Goal: Task Accomplishment & Management: Complete application form

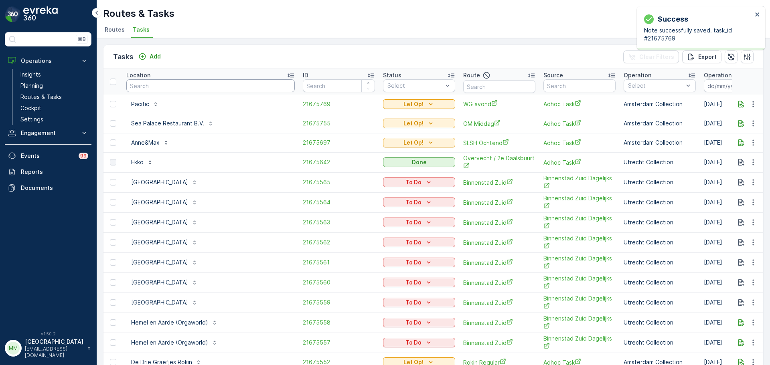
click at [154, 89] on input "text" at bounding box center [210, 85] width 168 height 13
type input "kazerne"
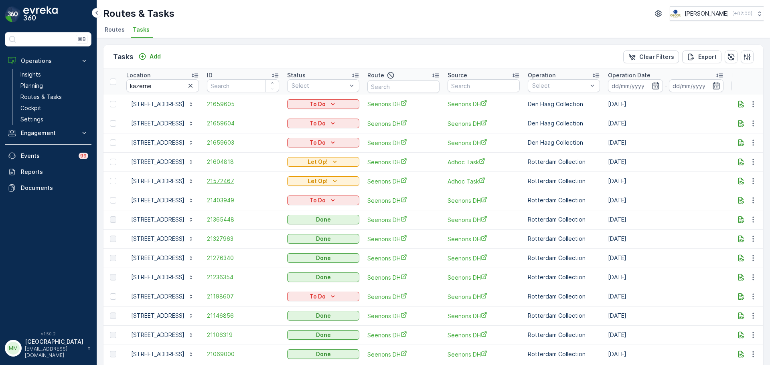
click at [224, 178] on span "21572467" at bounding box center [243, 181] width 72 height 8
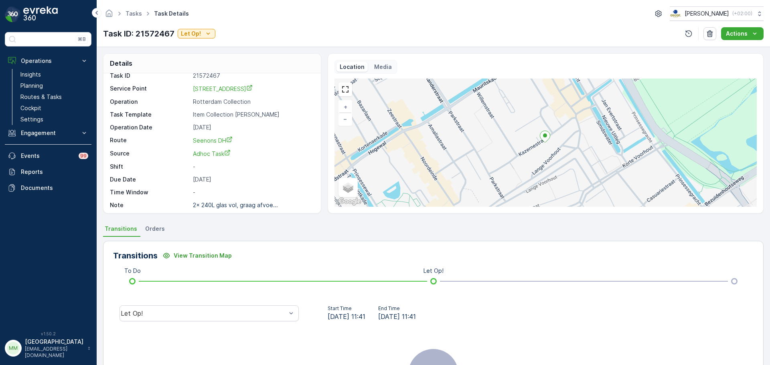
scroll to position [10, 0]
click at [198, 36] on p "Let Op!" at bounding box center [191, 34] width 20 height 8
click at [201, 57] on div "Done" at bounding box center [204, 56] width 51 height 11
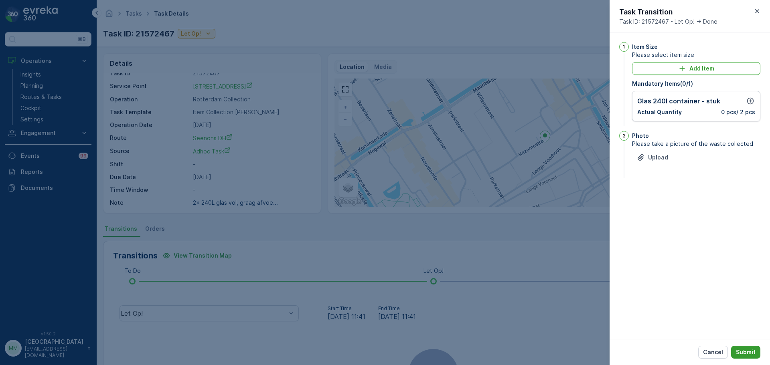
click at [749, 348] on p "Submit" at bounding box center [745, 352] width 20 height 8
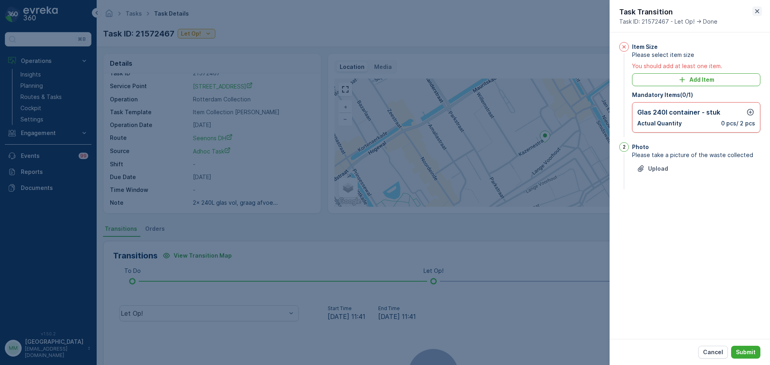
click at [760, 8] on icon "button" at bounding box center [757, 11] width 8 height 8
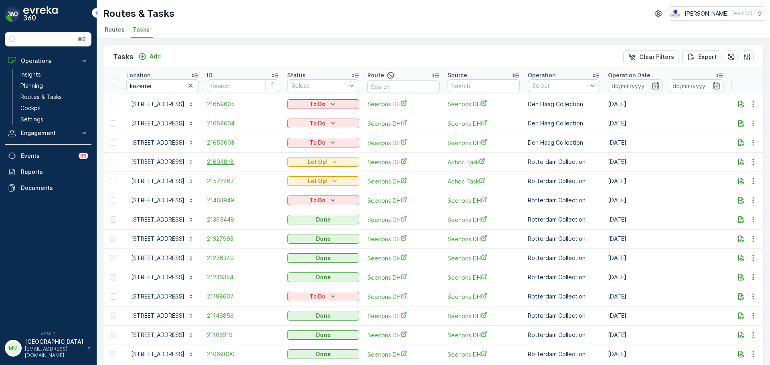
click at [224, 165] on span "21604818" at bounding box center [243, 162] width 72 height 8
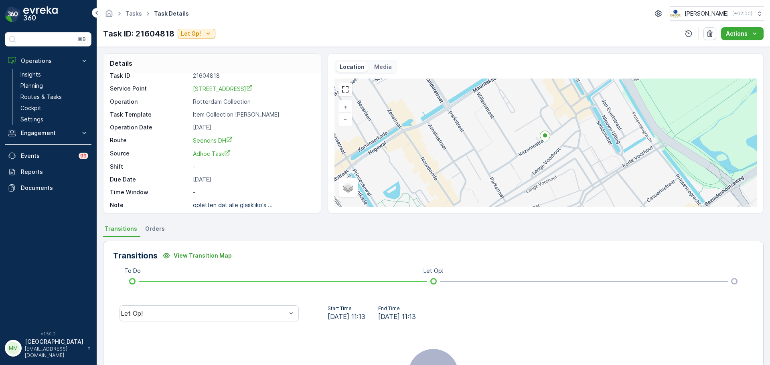
scroll to position [10, 0]
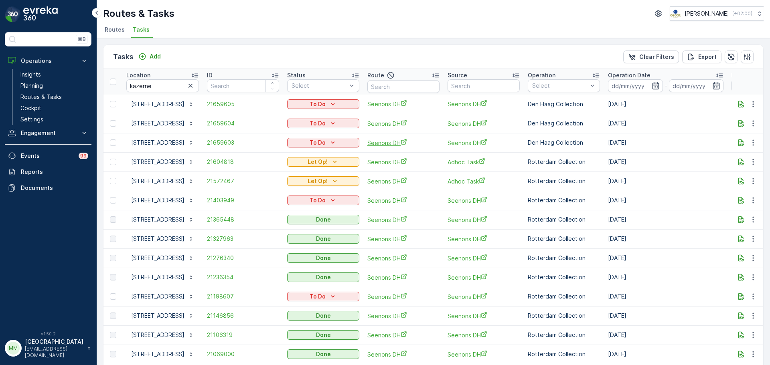
click at [383, 142] on span "Seenons DH" at bounding box center [403, 143] width 72 height 8
drag, startPoint x: 175, startPoint y: 81, endPoint x: 114, endPoint y: 85, distance: 61.1
click at [114, 85] on tr "Location kazerne ID Status Select Route Source Operation Select Operation Date …" at bounding box center [721, 82] width 1237 height 26
type input "hemel"
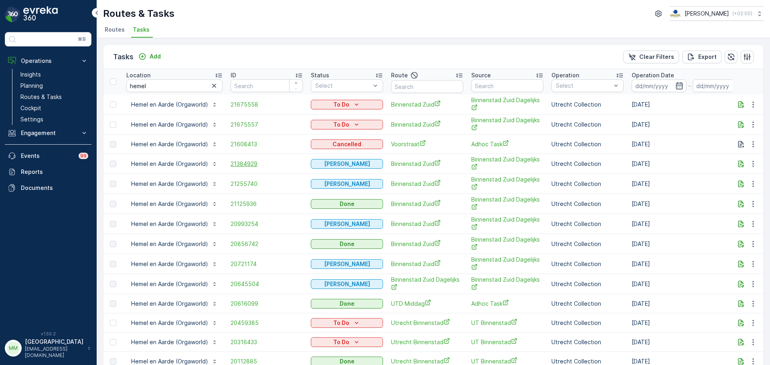
click at [230, 166] on span "21384929" at bounding box center [266, 164] width 72 height 8
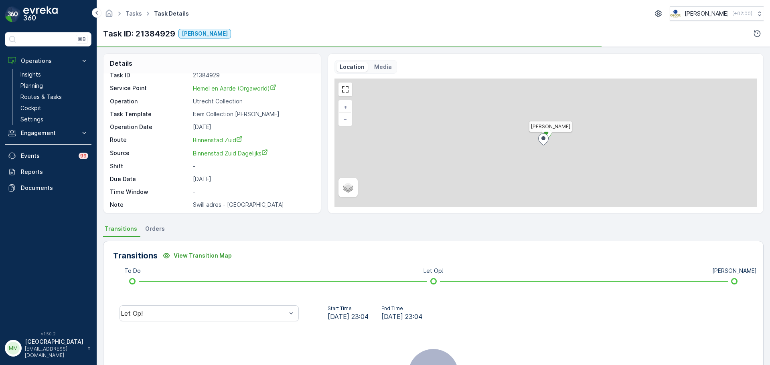
scroll to position [10, 0]
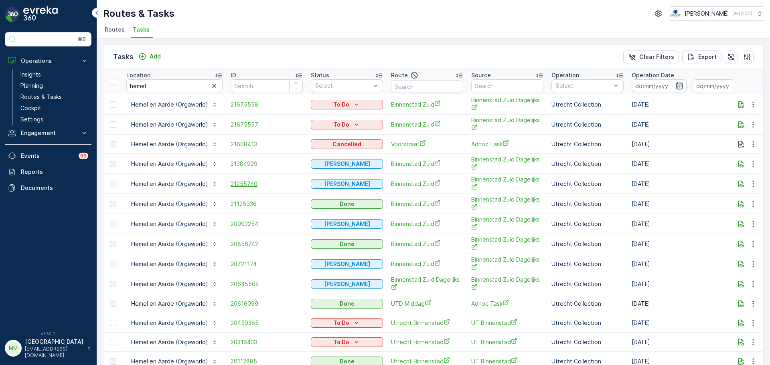
click at [244, 181] on span "21255740" at bounding box center [266, 184] width 72 height 8
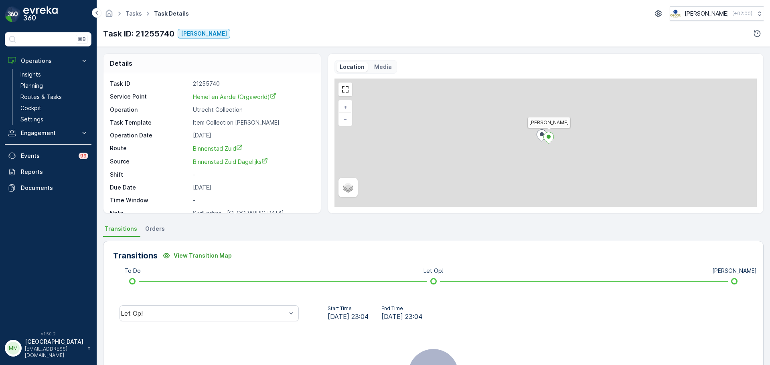
scroll to position [10, 0]
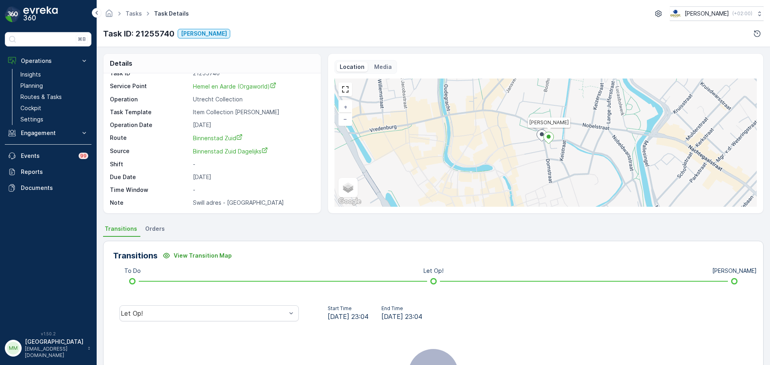
drag, startPoint x: 192, startPoint y: 201, endPoint x: 186, endPoint y: 203, distance: 6.2
click at [186, 203] on div "Note Swill adres - Gemeente Utrecht" at bounding box center [211, 203] width 202 height 8
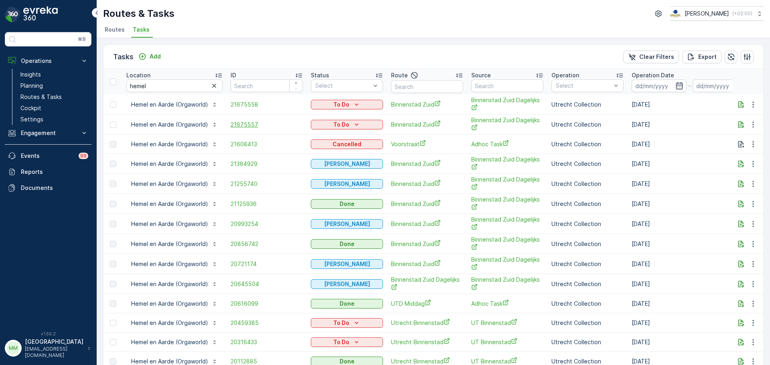
click at [248, 125] on span "21675557" at bounding box center [266, 125] width 72 height 8
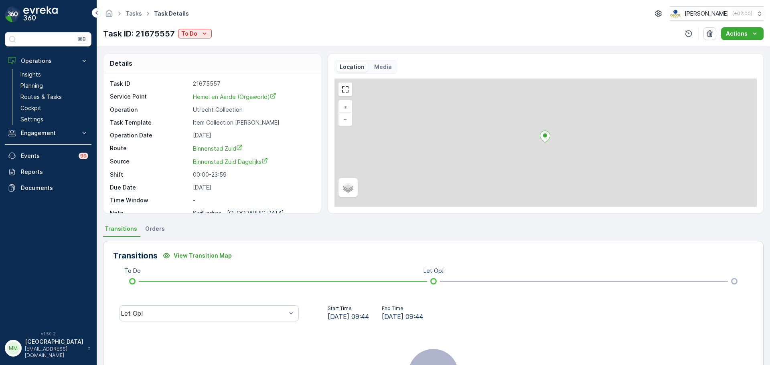
scroll to position [10, 0]
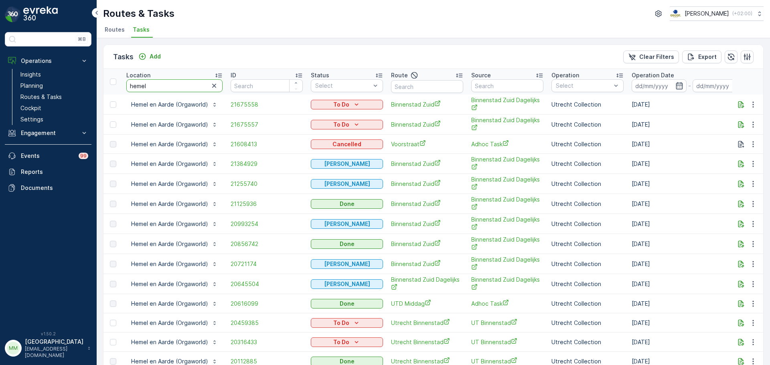
drag, startPoint x: 168, startPoint y: 88, endPoint x: 92, endPoint y: 105, distance: 77.8
click at [92, 94] on div "⌘B Operations Insights Planning Routes & Tasks Cockpit Settings Engagement Insi…" at bounding box center [385, 182] width 770 height 365
type input "nvwa"
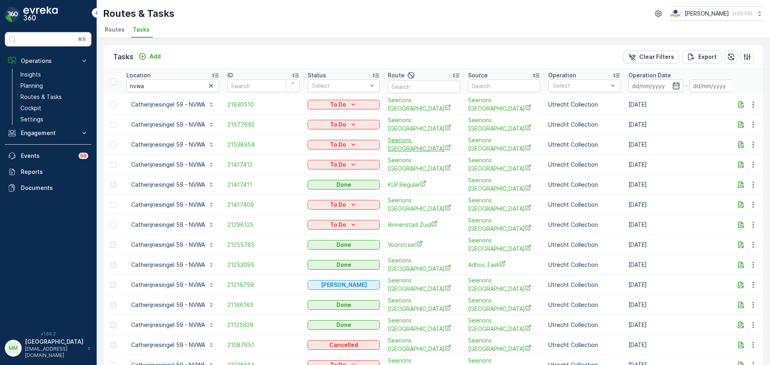
click at [413, 147] on span "Seenons Utrecht" at bounding box center [424, 144] width 72 height 16
drag, startPoint x: 161, startPoint y: 87, endPoint x: 125, endPoint y: 89, distance: 35.3
click at [125, 89] on th "Location nvwa" at bounding box center [172, 82] width 101 height 26
drag, startPoint x: 153, startPoint y: 86, endPoint x: 111, endPoint y: 83, distance: 41.8
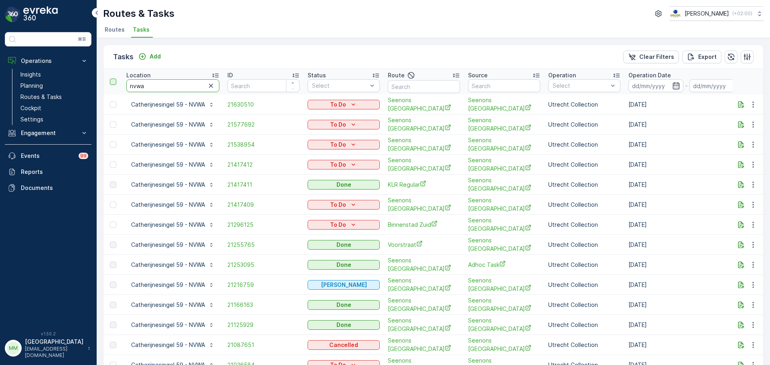
click at [111, 83] on tr "Location nvwa ID Status Select Route Source Operation Select Operation Date - D…" at bounding box center [731, 82] width 1257 height 26
type input "vecht"
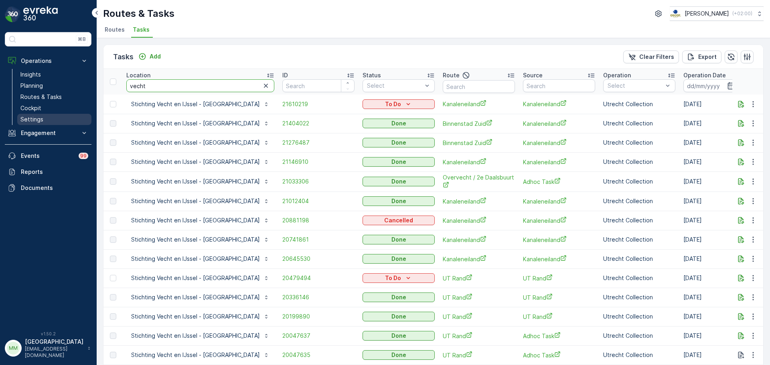
drag, startPoint x: 175, startPoint y: 85, endPoint x: 41, endPoint y: 115, distance: 136.6
click at [51, 91] on div "⌘B Operations Insights Planning Routes & Tasks Cockpit Settings Engagement Insi…" at bounding box center [385, 182] width 770 height 365
type input "marie"
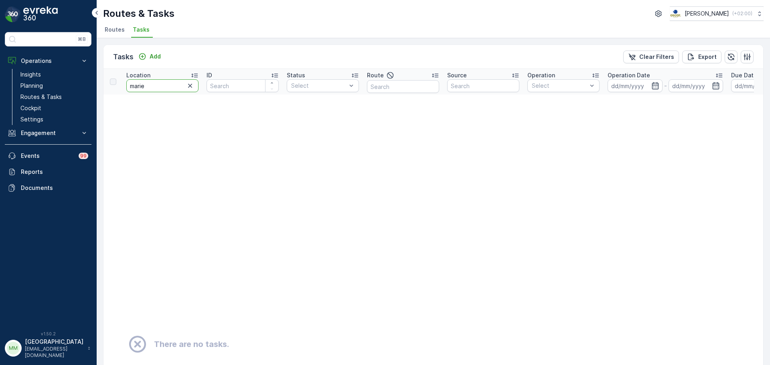
click at [154, 82] on input "marie" at bounding box center [162, 85] width 72 height 13
type input "marie"
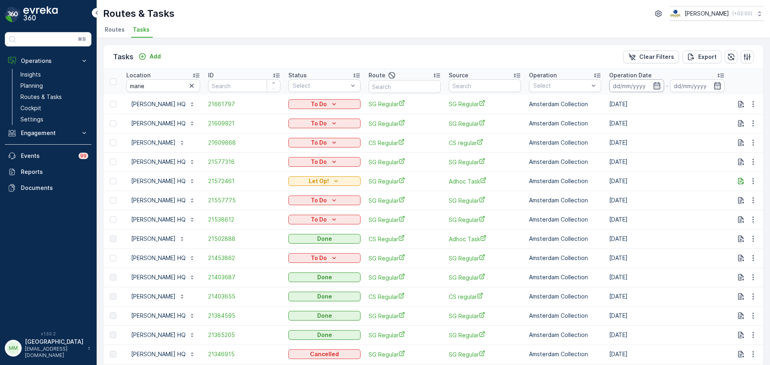
click at [632, 91] on input at bounding box center [636, 85] width 55 height 13
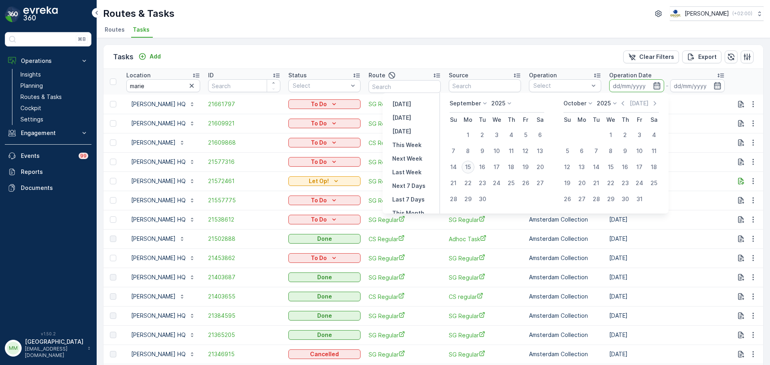
click at [469, 170] on div "15" at bounding box center [467, 167] width 13 height 13
type input "[DATE]"
click at [469, 170] on div "15" at bounding box center [467, 167] width 13 height 13
type input "[DATE]"
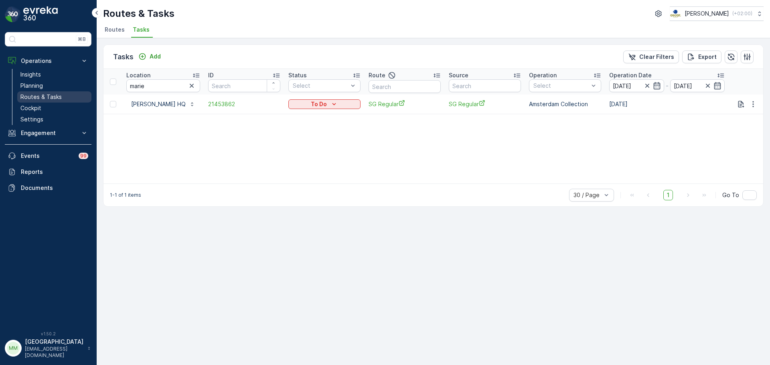
click at [45, 93] on p "Routes & Tasks" at bounding box center [40, 97] width 41 height 8
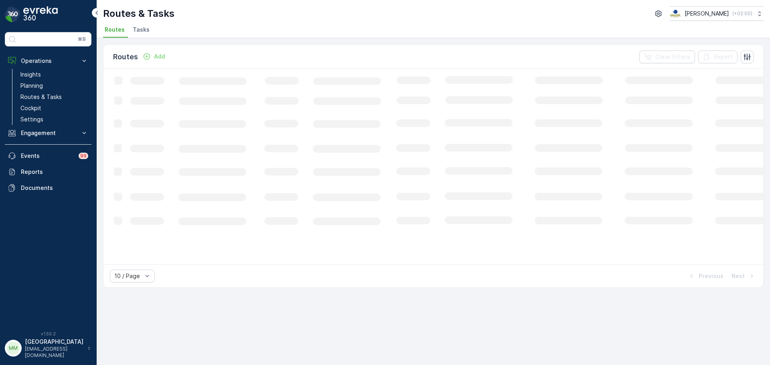
click at [134, 39] on div "Routes Add Clear Filters Export Loading... 10 / Page Previous Next" at bounding box center [433, 201] width 673 height 327
click at [138, 32] on span "Tasks" at bounding box center [141, 30] width 17 height 8
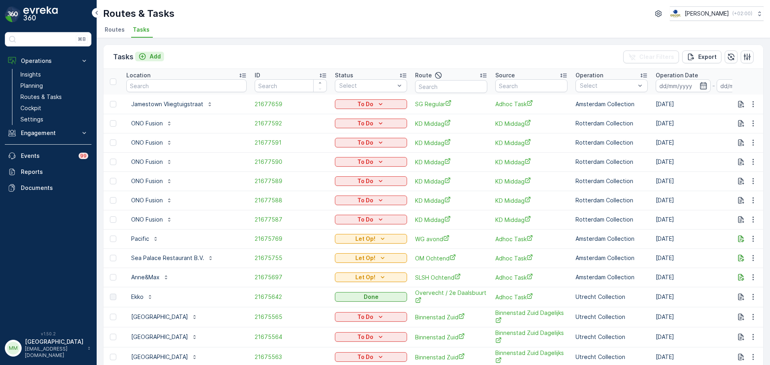
click at [147, 58] on div "Add" at bounding box center [149, 57] width 22 height 8
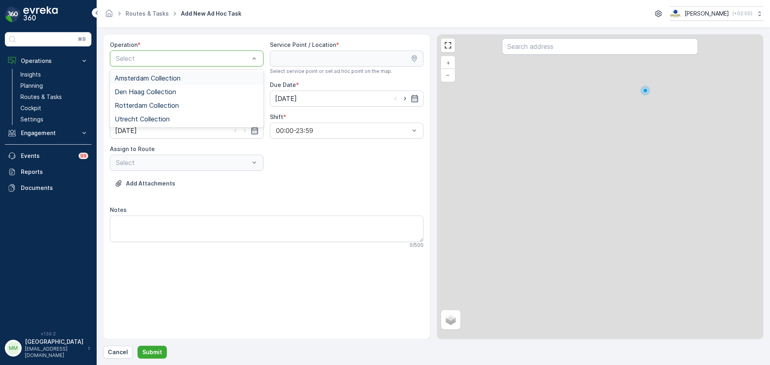
click at [160, 81] on span "Amsterdam Collection" at bounding box center [148, 78] width 66 height 7
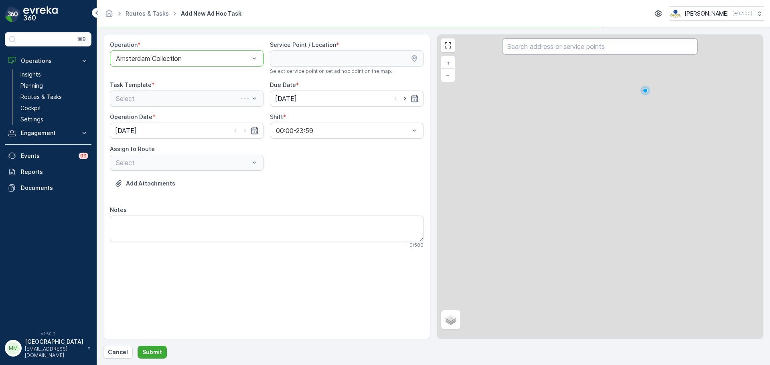
click at [543, 47] on input "text" at bounding box center [600, 46] width 196 height 16
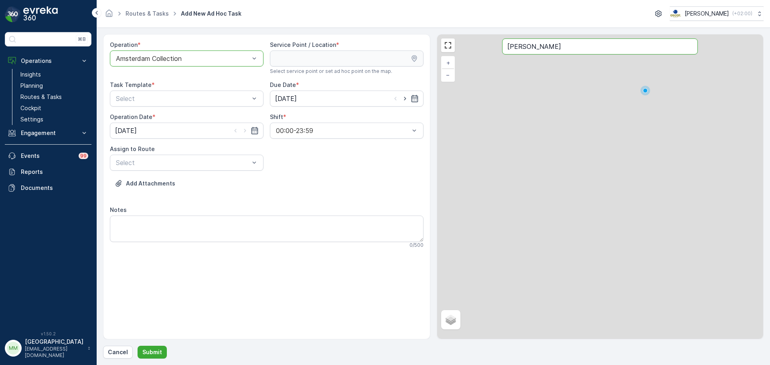
type input "graef"
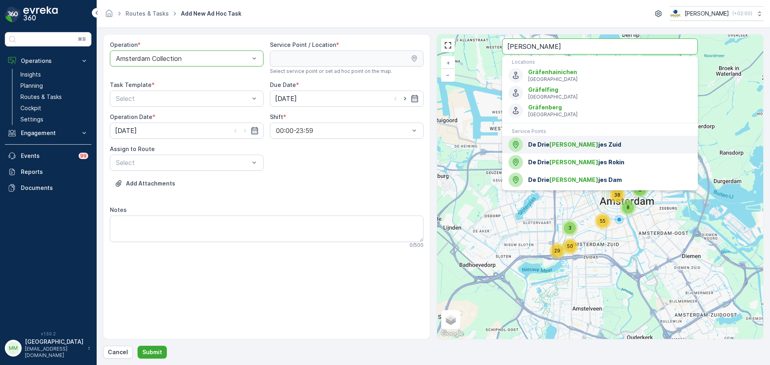
click at [639, 150] on div "De Drie Graef jes Zuid" at bounding box center [599, 144] width 183 height 14
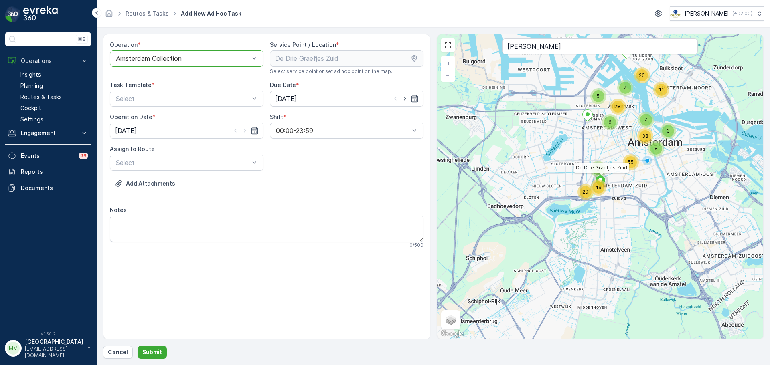
click at [157, 90] on div "Task Template * Select" at bounding box center [187, 94] width 154 height 26
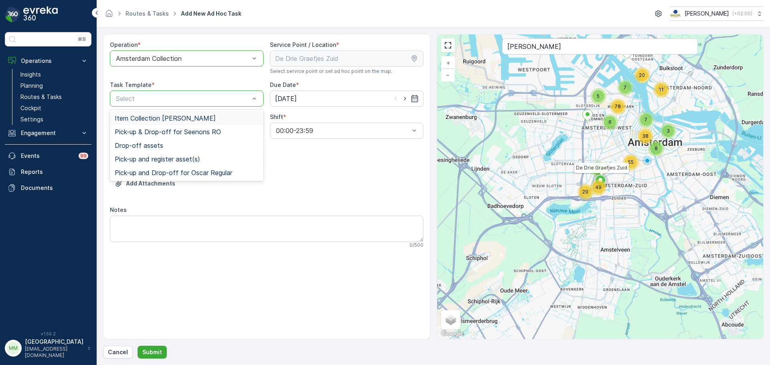
click at [154, 113] on div "Item Collection [PERSON_NAME]" at bounding box center [187, 118] width 154 height 14
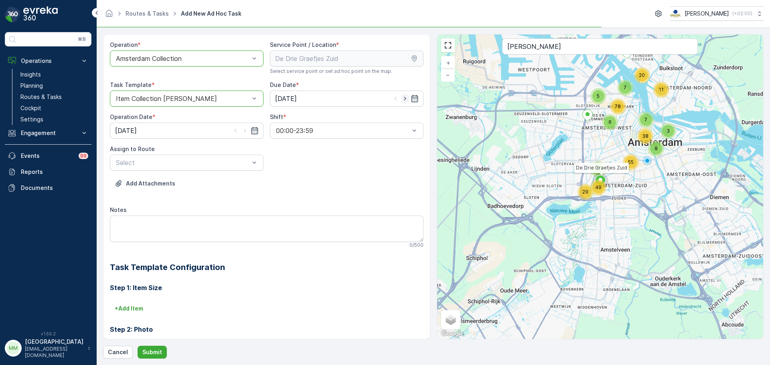
click at [405, 98] on icon "button" at bounding box center [405, 99] width 8 height 8
type input "[DATE]"
click at [241, 128] on icon "button" at bounding box center [245, 131] width 8 height 8
type input "[DATE]"
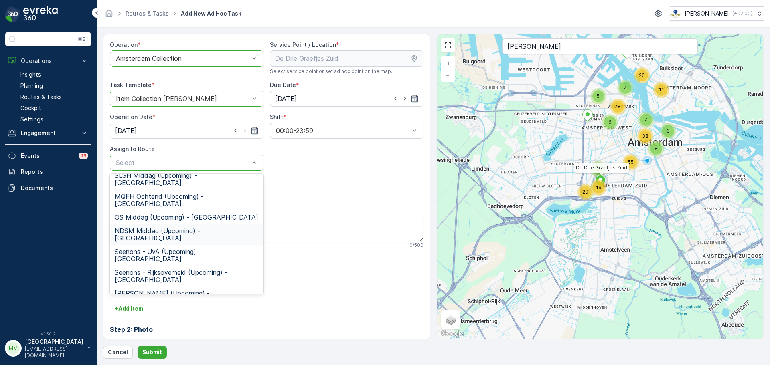
scroll to position [80, 0]
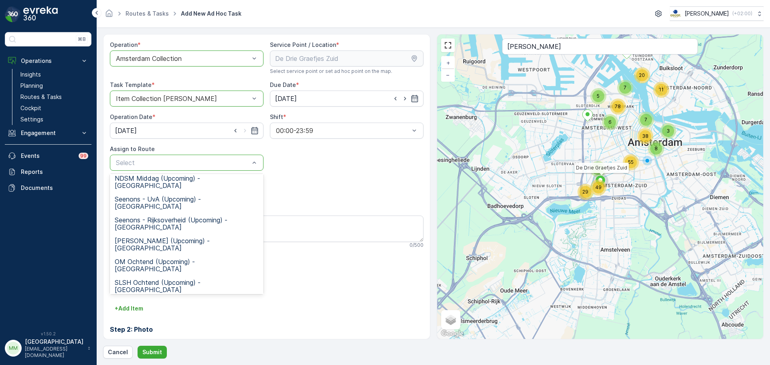
click at [164, 355] on span "OS ochtend (Upcoming) - Amsterdam" at bounding box center [187, 362] width 144 height 14
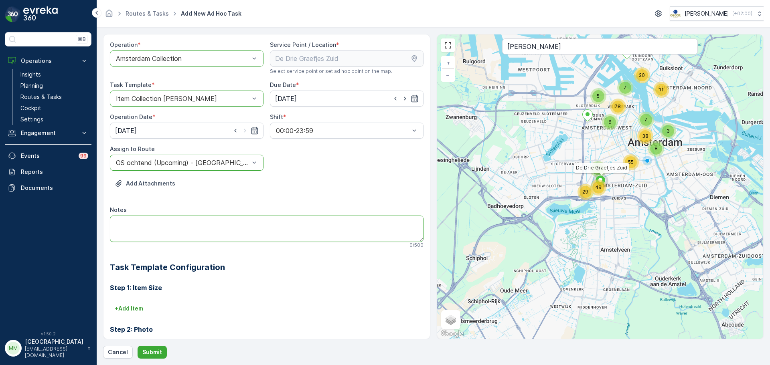
click at [150, 224] on textarea "Notes" at bounding box center [266, 229] width 313 height 26
click at [176, 264] on h2 "Task Template Configuration" at bounding box center [266, 267] width 313 height 12
click at [124, 232] on textarea "graag brengen:" at bounding box center [266, 229] width 313 height 26
click at [159, 225] on textarea "graag brengen:" at bounding box center [266, 229] width 313 height 26
click at [187, 228] on textarea "graag brengen: 8x PD rollen 60L PD 9" at bounding box center [266, 229] width 313 height 26
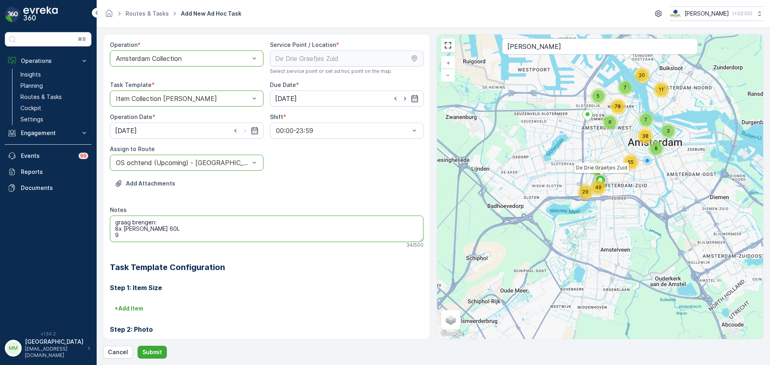
click at [128, 234] on textarea "graag brengen: 8x PD rollen 60L 9" at bounding box center [266, 229] width 313 height 26
type textarea "graag brengen: 8x PD rollen 60L 8x Rest rollen 60L"
click at [159, 355] on p "Submit" at bounding box center [152, 352] width 20 height 8
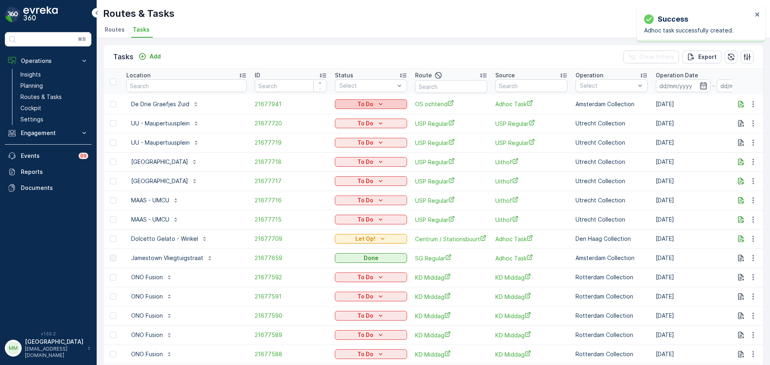
click at [357, 103] on p "To Do" at bounding box center [365, 104] width 16 height 8
click at [333, 118] on span "Let Op!" at bounding box center [330, 116] width 20 height 8
click at [157, 84] on input "text" at bounding box center [186, 85] width 120 height 13
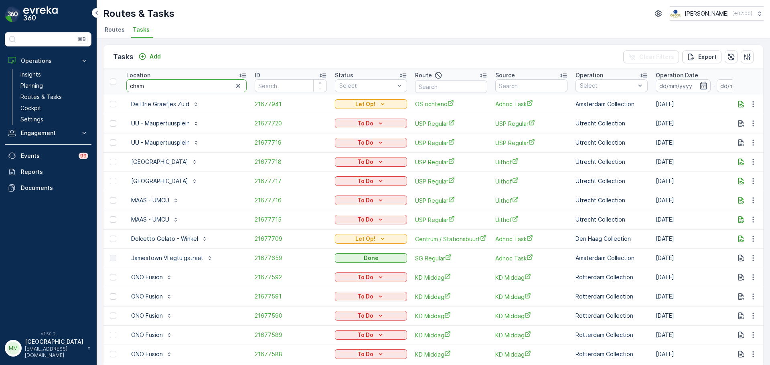
type input "champ"
click at [188, 87] on input "champ" at bounding box center [186, 85] width 120 height 13
type input "champagne"
click at [173, 83] on input "champagne" at bounding box center [186, 85] width 120 height 13
click at [127, 86] on input "champagne" at bounding box center [186, 85] width 120 height 13
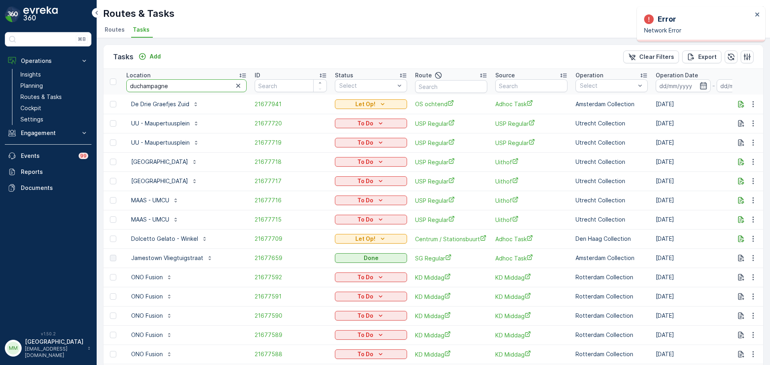
type input "du champagne"
drag, startPoint x: 188, startPoint y: 85, endPoint x: 114, endPoint y: 81, distance: 73.9
click at [114, 81] on tr "Location du champagne ID Status Select Route Source Operation Select Operation …" at bounding box center [745, 82] width 1285 height 26
type input "l'at"
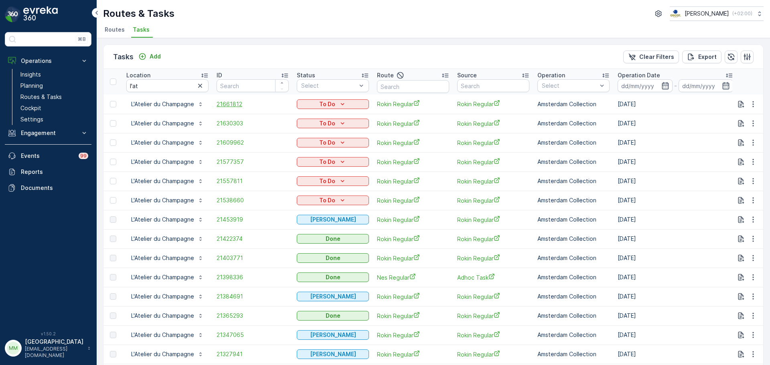
click at [230, 103] on span "21661812" at bounding box center [252, 104] width 72 height 8
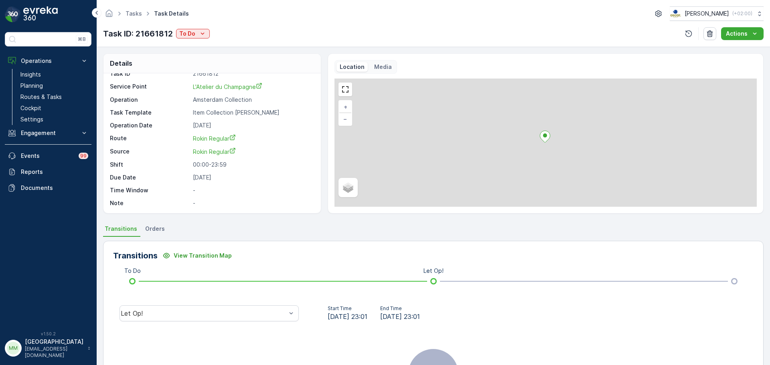
scroll to position [10, 0]
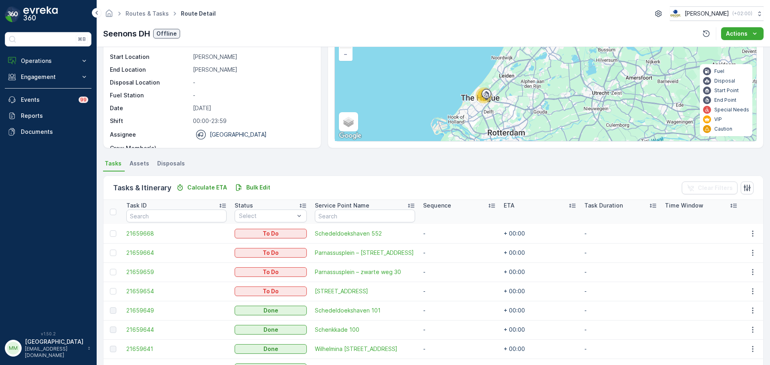
scroll to position [151, 0]
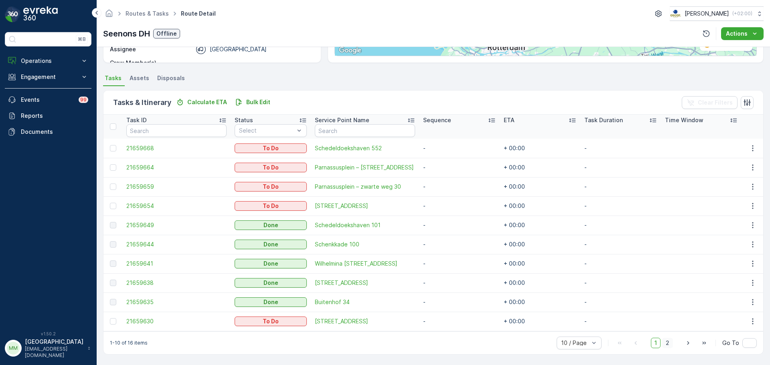
click at [663, 341] on span "2" at bounding box center [667, 343] width 11 height 10
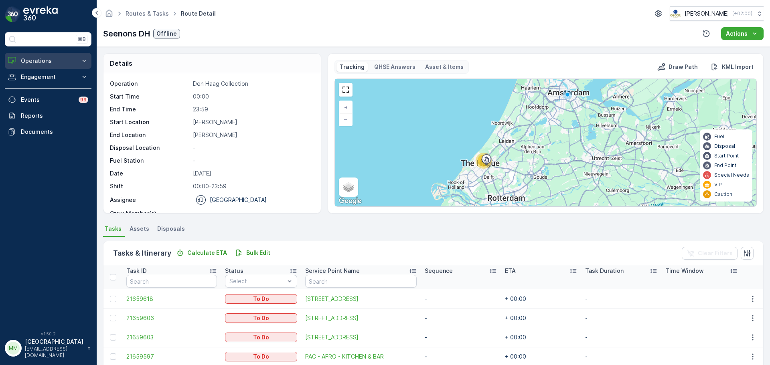
click at [64, 58] on p "Operations" at bounding box center [48, 61] width 55 height 8
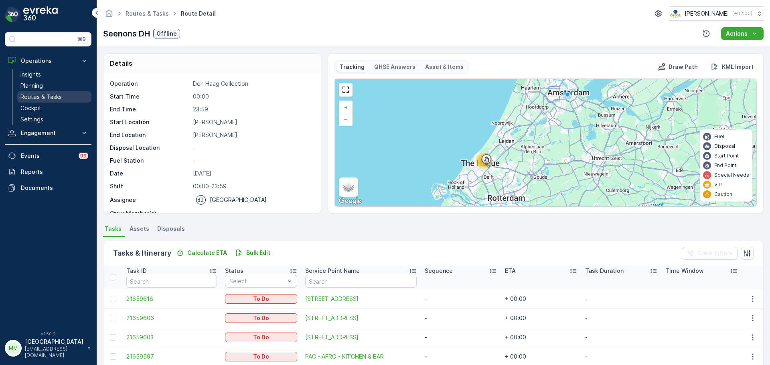
click at [63, 94] on link "Routes & Tasks" at bounding box center [54, 96] width 74 height 11
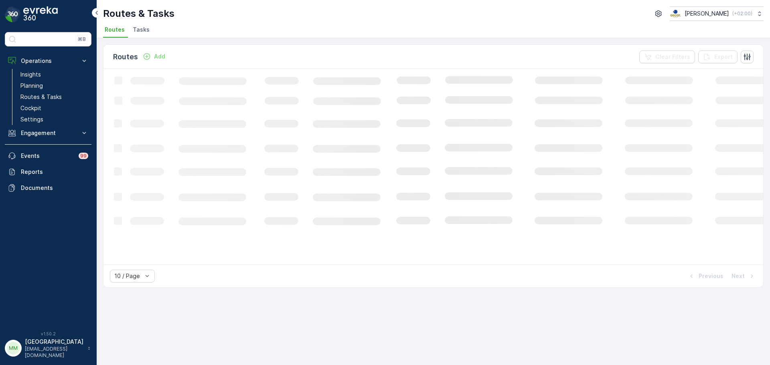
click at [139, 31] on span "Tasks" at bounding box center [141, 30] width 17 height 8
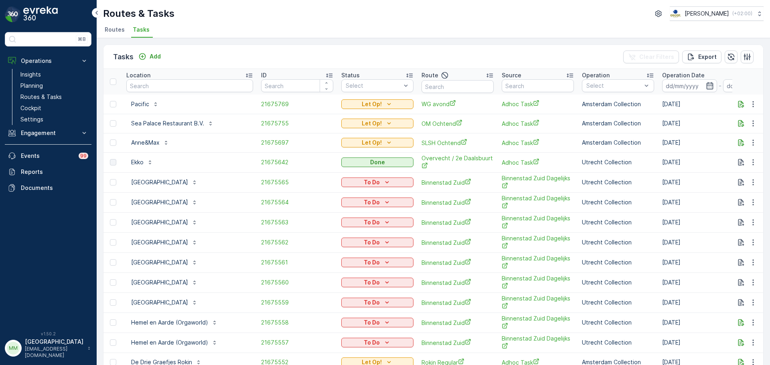
click at [205, 86] on input "text" at bounding box center [189, 85] width 127 height 13
type input "domplein"
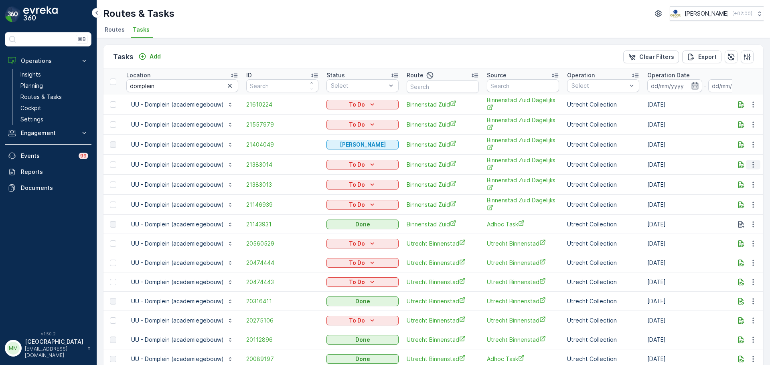
click at [753, 166] on icon "button" at bounding box center [753, 165] width 8 height 8
click at [748, 202] on span "Change Route" at bounding box center [732, 199] width 39 height 8
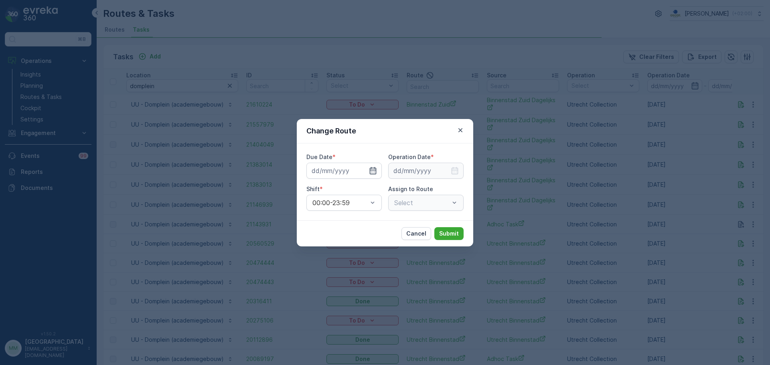
type input "09.09.2025"
click at [341, 170] on input "09.09.2025" at bounding box center [343, 171] width 75 height 16
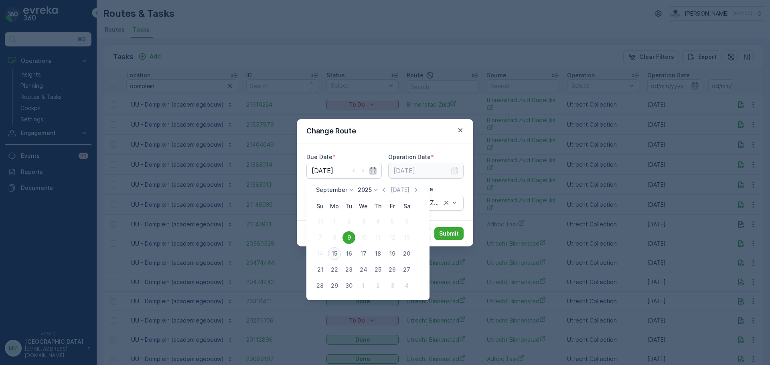
click at [334, 253] on div "15" at bounding box center [334, 253] width 13 height 13
click at [334, 253] on div "Change Route Due Date * 15.09.2025 Operation Date * Shift * 00:00-23:59 Assign …" at bounding box center [385, 182] width 770 height 365
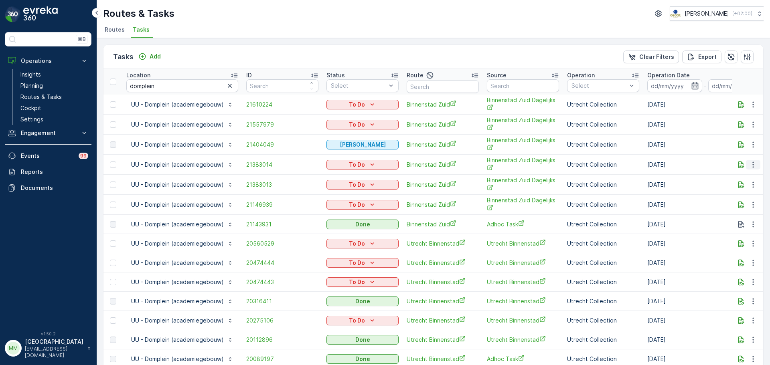
click at [750, 168] on icon "button" at bounding box center [753, 165] width 8 height 8
click at [740, 197] on span "Change Route" at bounding box center [732, 199] width 39 height 8
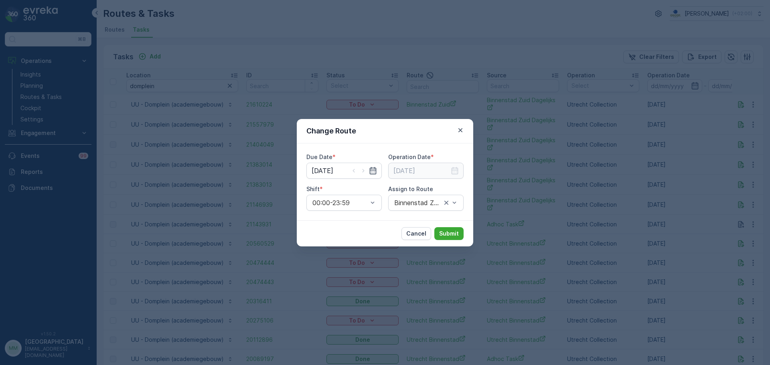
click at [359, 169] on div at bounding box center [363, 171] width 27 height 8
click at [342, 171] on input "09.09.2025" at bounding box center [343, 171] width 75 height 16
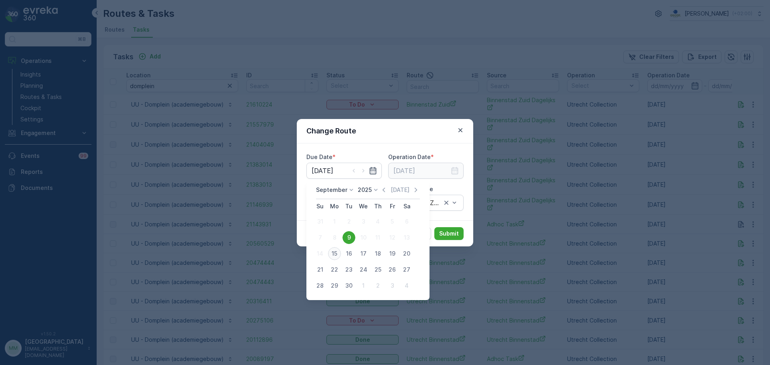
click at [335, 257] on div "15" at bounding box center [334, 253] width 13 height 13
type input "[DATE]"
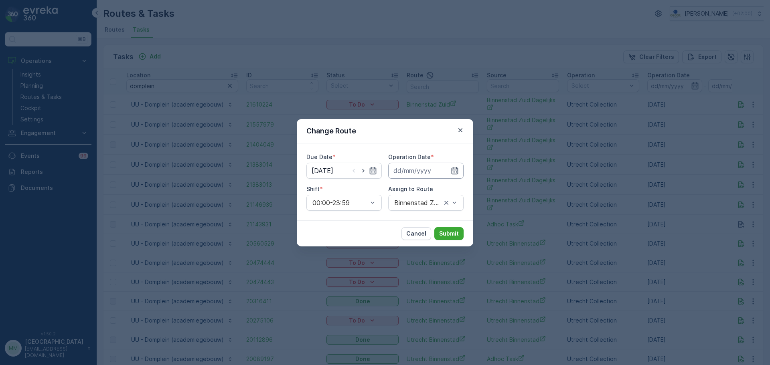
click at [426, 173] on input at bounding box center [425, 171] width 75 height 16
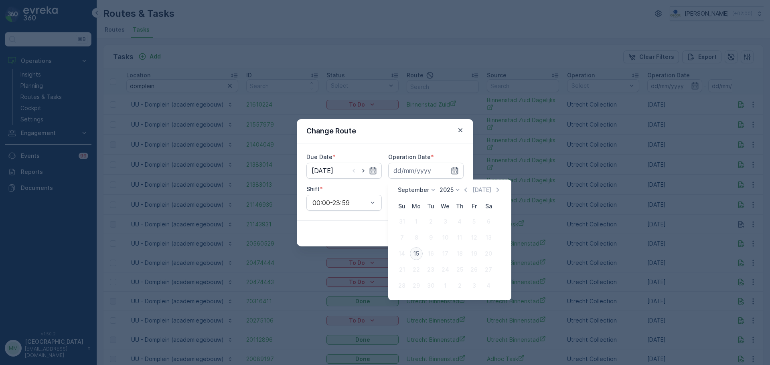
click at [416, 252] on div "15" at bounding box center [416, 253] width 13 height 13
type input "[DATE]"
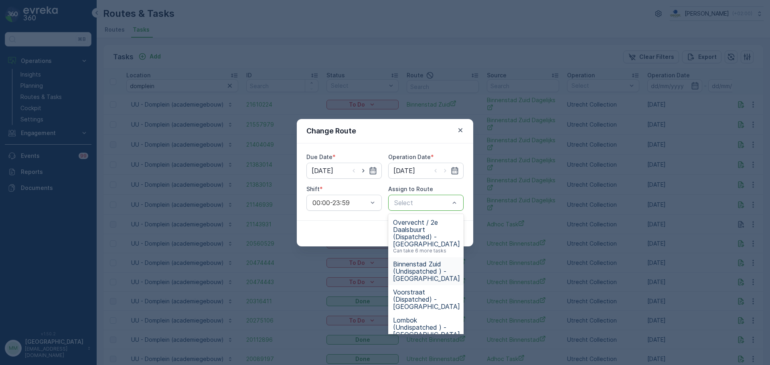
click at [438, 264] on span "Binnenstad Zuid (Undispatched ) - Utrecht" at bounding box center [426, 272] width 67 height 22
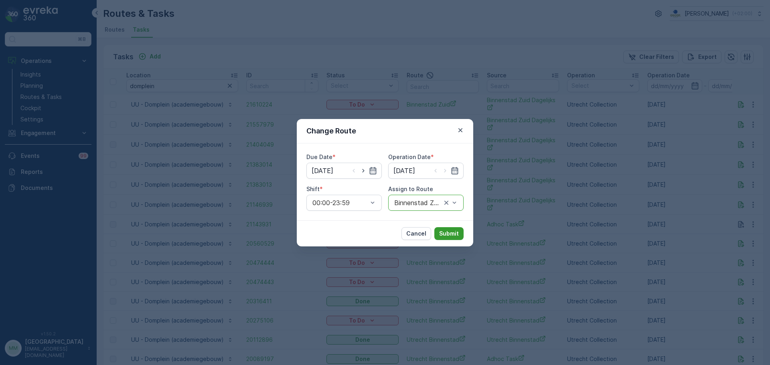
click at [453, 235] on p "Submit" at bounding box center [449, 234] width 20 height 8
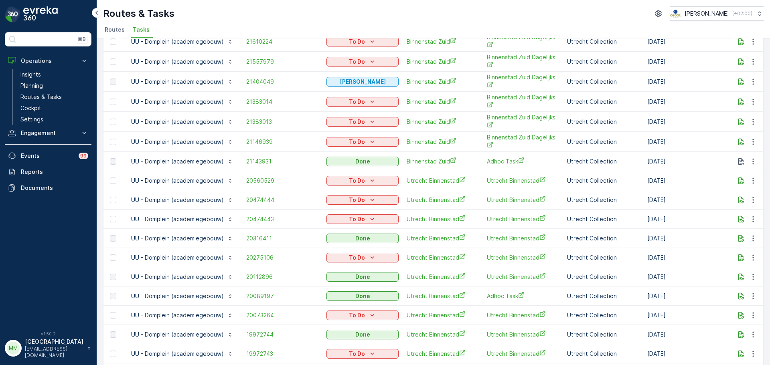
scroll to position [80, 0]
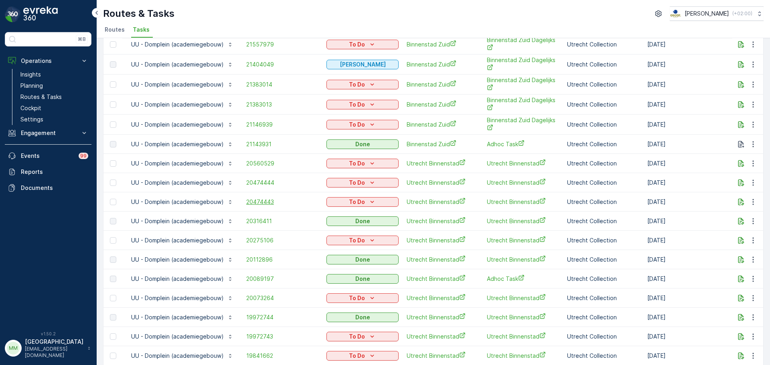
click at [268, 204] on span "20474443" at bounding box center [282, 202] width 72 height 8
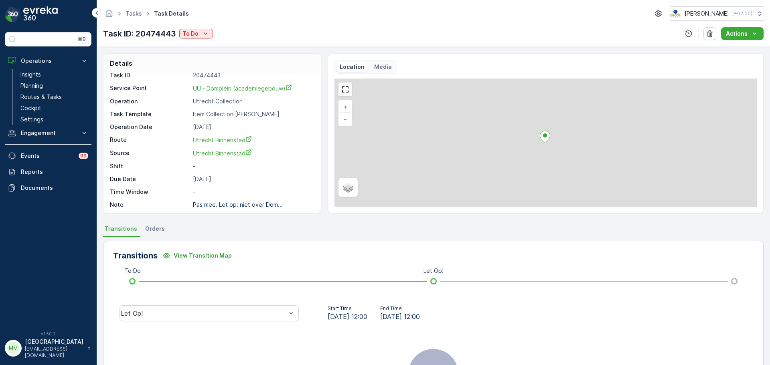
scroll to position [10, 0]
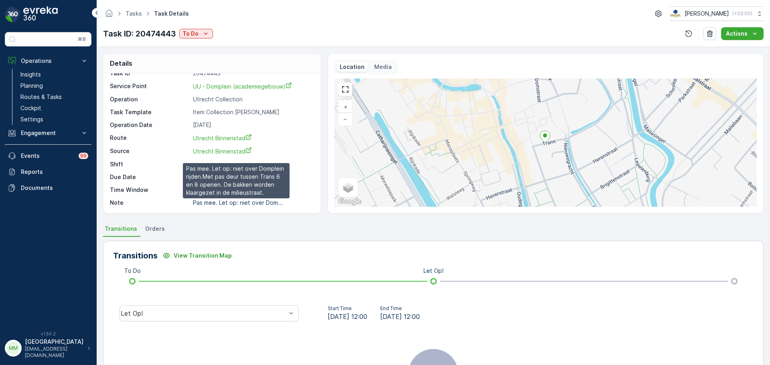
click at [259, 205] on p "Pas mee. Let op: niet over Dom..." at bounding box center [238, 202] width 90 height 7
click at [227, 202] on p "Pas mee. Let op: niet over Dom..." at bounding box center [238, 202] width 90 height 7
click at [211, 199] on p "Pas mee. Let op: niet over Dom..." at bounding box center [238, 202] width 90 height 7
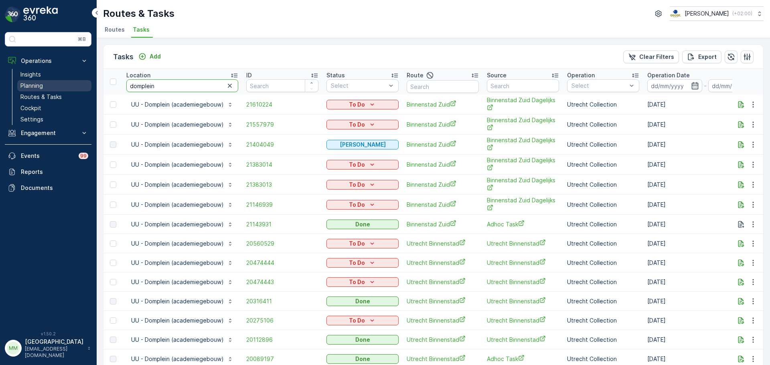
drag, startPoint x: 177, startPoint y: 88, endPoint x: 76, endPoint y: 83, distance: 100.8
click at [76, 83] on div "⌘B Operations Insights Planning Routes & Tasks Cockpit Settings Engagement Insi…" at bounding box center [385, 182] width 770 height 365
type input "nvwa"
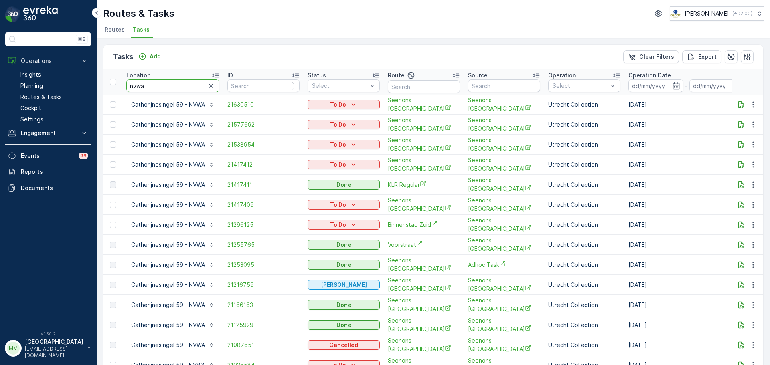
drag, startPoint x: 158, startPoint y: 83, endPoint x: 123, endPoint y: 81, distance: 34.6
click at [123, 81] on th "Location nvwa" at bounding box center [172, 82] width 101 height 26
type input "dolce"
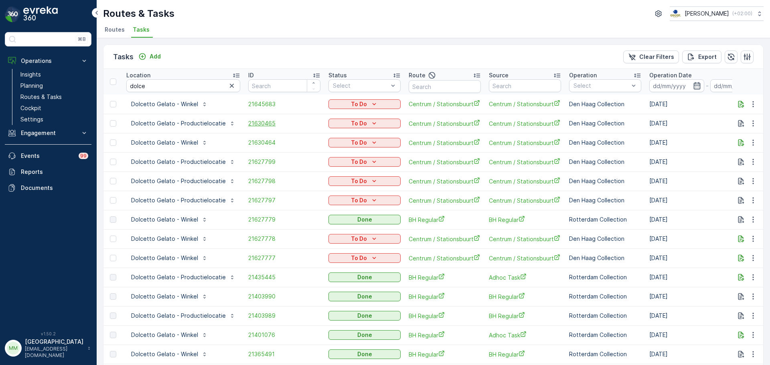
click at [268, 124] on span "21630465" at bounding box center [284, 123] width 72 height 8
click at [251, 105] on span "21645683" at bounding box center [284, 104] width 72 height 8
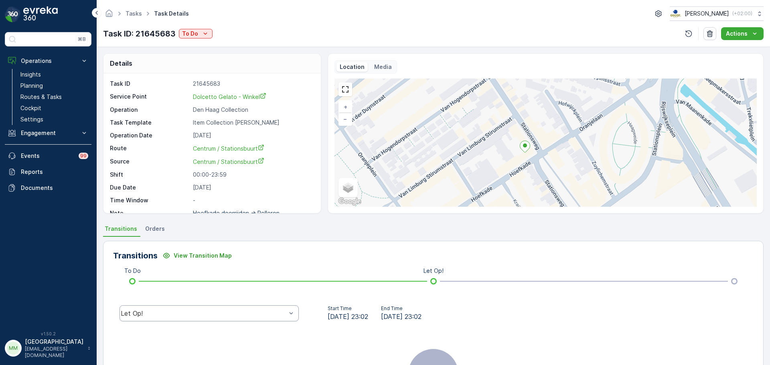
click at [194, 321] on div "Let Op!" at bounding box center [208, 313] width 179 height 16
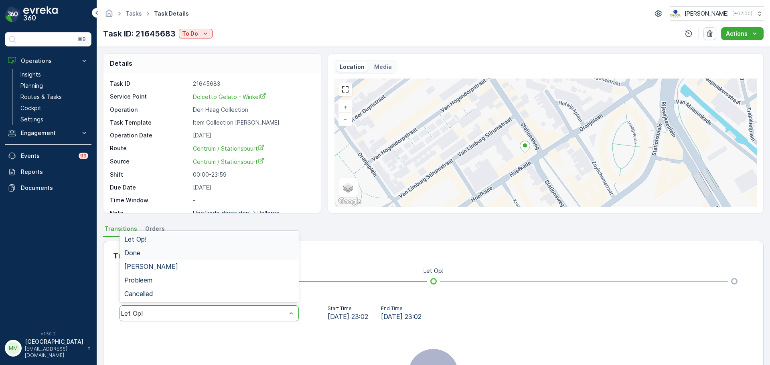
click at [170, 257] on div "Done" at bounding box center [208, 253] width 179 height 14
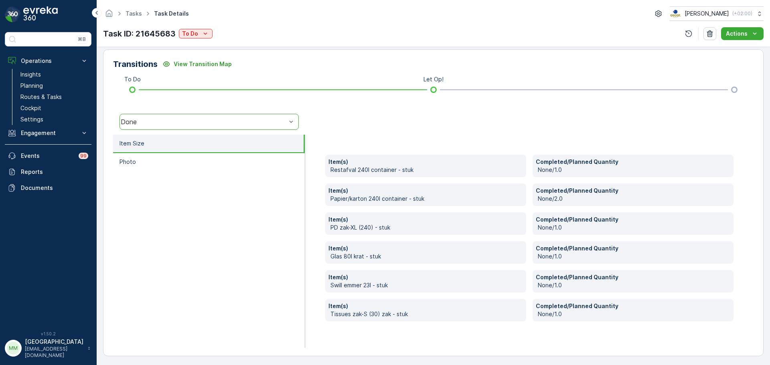
scroll to position [193, 0]
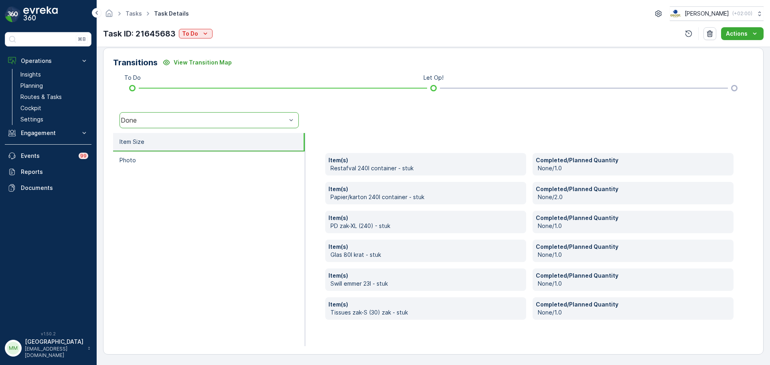
drag, startPoint x: 402, startPoint y: 223, endPoint x: 391, endPoint y: 228, distance: 12.4
click at [391, 228] on p "PD zak-XL (240) - stuk" at bounding box center [426, 226] width 192 height 8
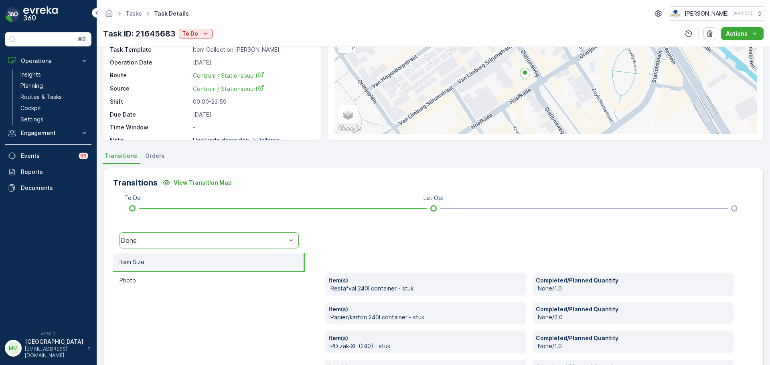
scroll to position [0, 0]
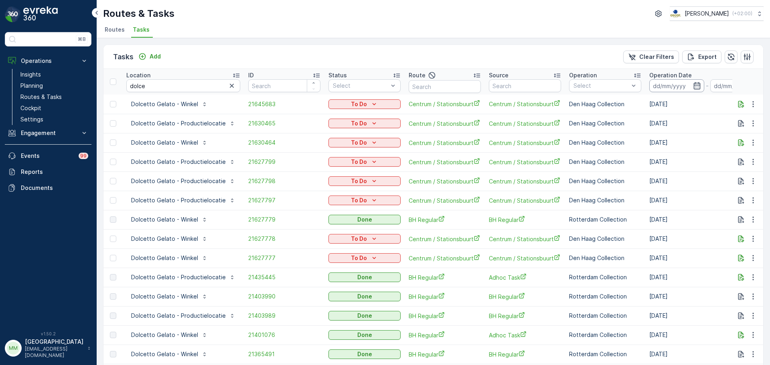
click at [657, 82] on input at bounding box center [676, 85] width 55 height 13
drag, startPoint x: 478, startPoint y: 21, endPoint x: 479, endPoint y: 28, distance: 6.9
click at [477, 23] on div "Routes & Tasks Oscar Circulair ( +02:00 ) Routes Tasks" at bounding box center [433, 19] width 673 height 38
click at [526, 26] on ul "Routes Tasks" at bounding box center [430, 31] width 654 height 14
click at [176, 89] on input "dolce" at bounding box center [183, 85] width 114 height 13
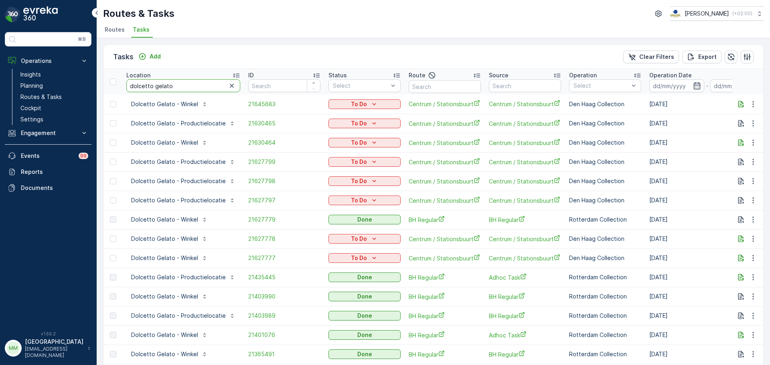
type input "dolcetto gelato"
click at [182, 89] on input "dolcetto gelato" at bounding box center [183, 85] width 114 height 13
type input "dolcetto gelato - w"
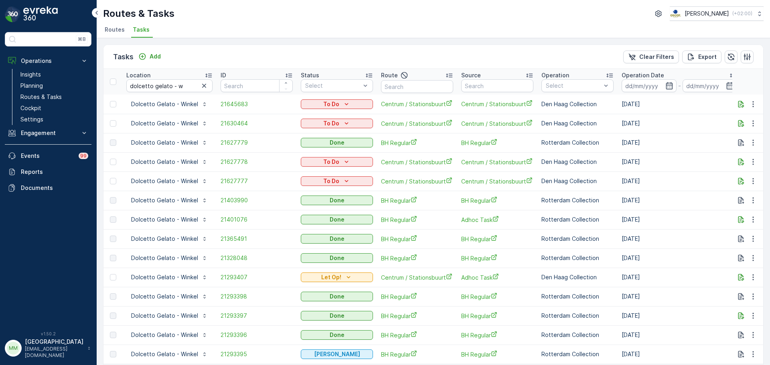
drag, startPoint x: 653, startPoint y: 163, endPoint x: 599, endPoint y: 162, distance: 54.5
click at [599, 162] on tr "Dolcetto Gelato - Winkel 21627778 To Do Centrum / Stationsbuurt Centrum / Stati…" at bounding box center [728, 161] width 1251 height 19
click at [677, 168] on td "[DATE]" at bounding box center [678, 161] width 123 height 19
drag, startPoint x: 657, startPoint y: 163, endPoint x: 670, endPoint y: 170, distance: 14.5
click at [670, 170] on td "[DATE]" at bounding box center [678, 161] width 123 height 19
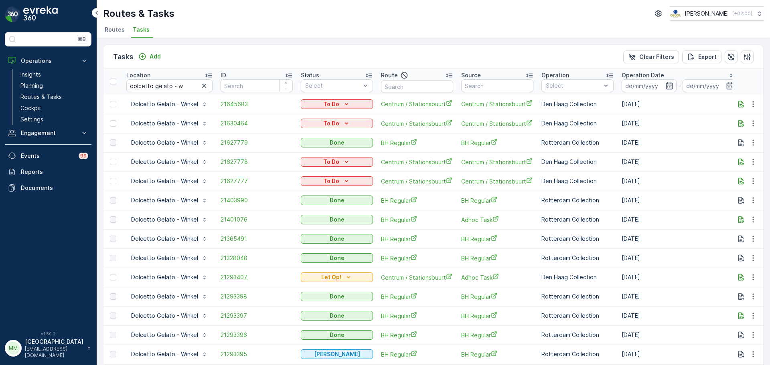
click at [234, 279] on span "21293407" at bounding box center [256, 277] width 72 height 8
click at [154, 59] on p "Add" at bounding box center [155, 57] width 11 height 8
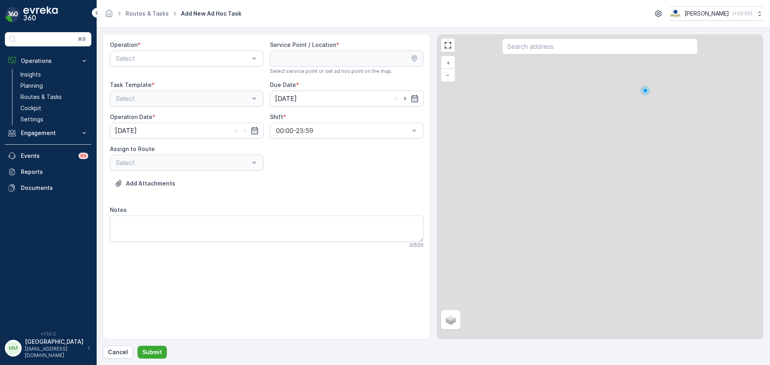
drag, startPoint x: 218, startPoint y: 91, endPoint x: 214, endPoint y: 96, distance: 6.0
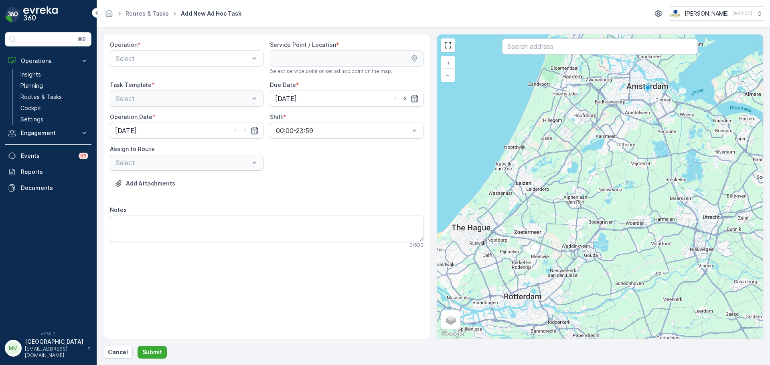
click at [278, 204] on div "Operation * Select Service Point / Location * Select service point or set ad ho…" at bounding box center [266, 148] width 313 height 214
click at [312, 21] on div "Routes & Tasks Add New Ad Hoc Task Oscar Circulair ( +02:00 )" at bounding box center [433, 14] width 673 height 28
drag, startPoint x: 309, startPoint y: 22, endPoint x: 311, endPoint y: 11, distance: 11.0
click at [184, 81] on div "Amsterdam Collection" at bounding box center [187, 78] width 144 height 7
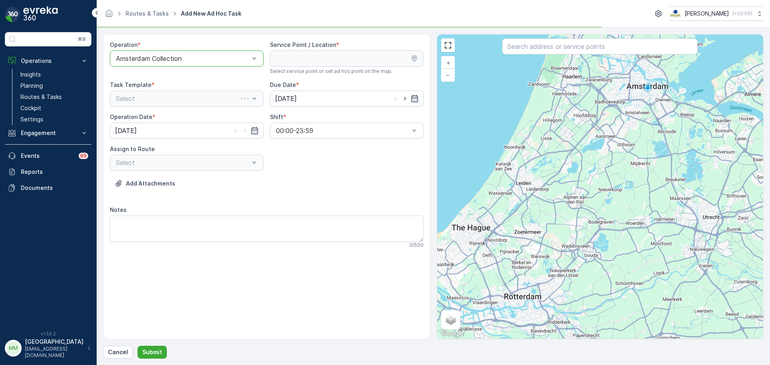
click at [187, 68] on div "Operation * option Amsterdam Collection, selected. Amsterdam Collection" at bounding box center [187, 58] width 154 height 34
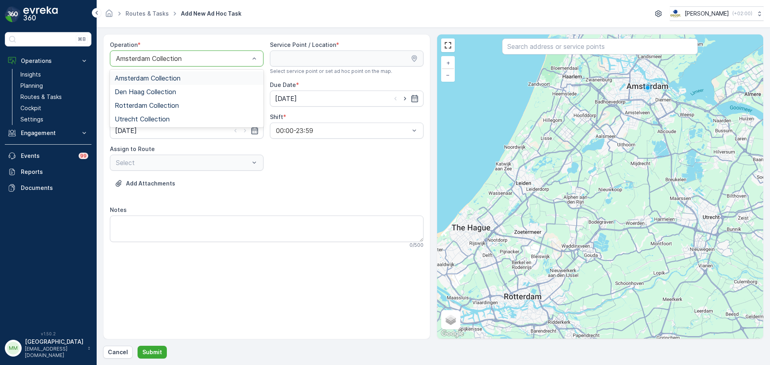
click at [184, 65] on div "Amsterdam Collection" at bounding box center [187, 59] width 154 height 16
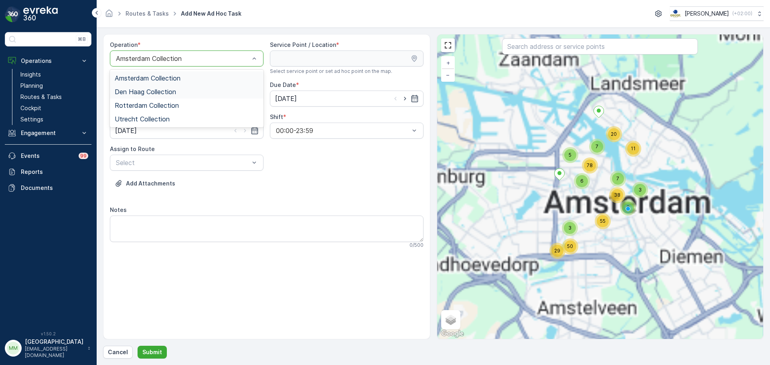
click at [139, 96] on div "Den Haag Collection" at bounding box center [187, 92] width 154 height 14
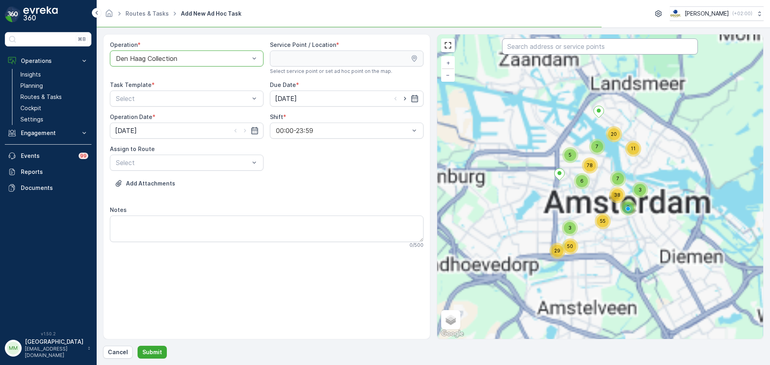
click at [530, 41] on input "text" at bounding box center [600, 46] width 196 height 16
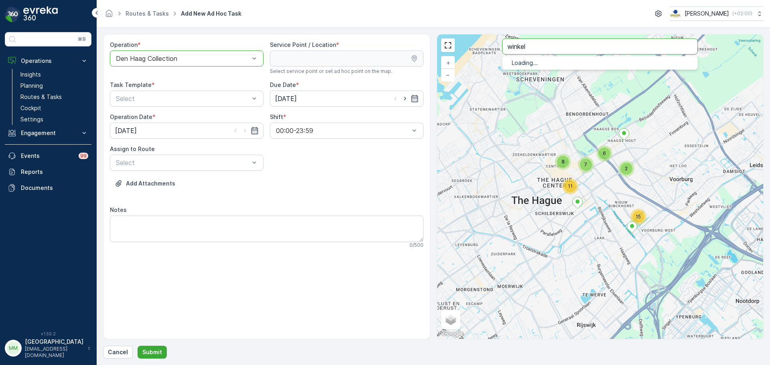
type input "winkel"
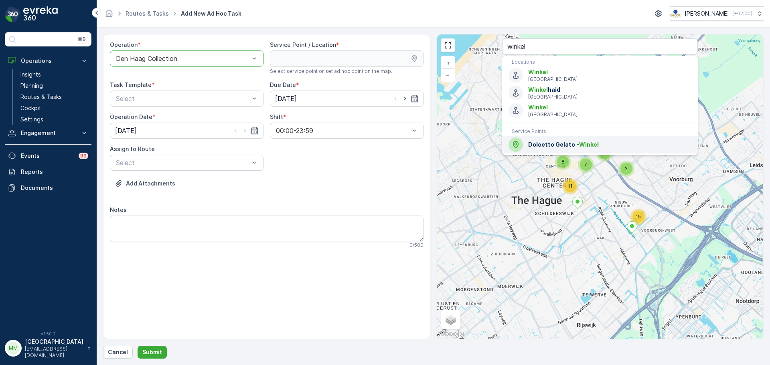
click at [572, 147] on span "Dolcetto Gelato - Winkel" at bounding box center [609, 145] width 163 height 8
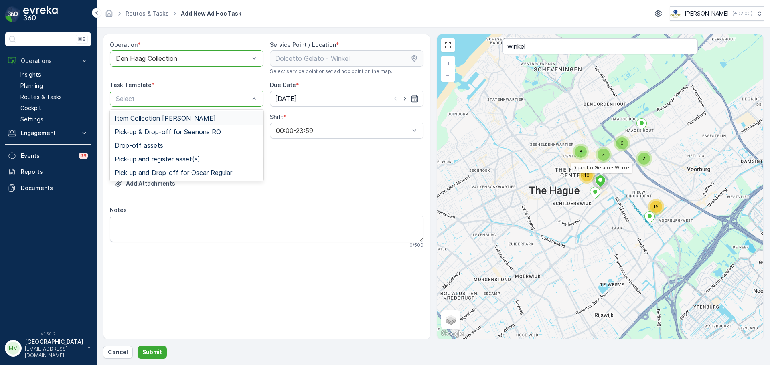
click at [148, 123] on div "Item Collection [PERSON_NAME]" at bounding box center [187, 118] width 154 height 14
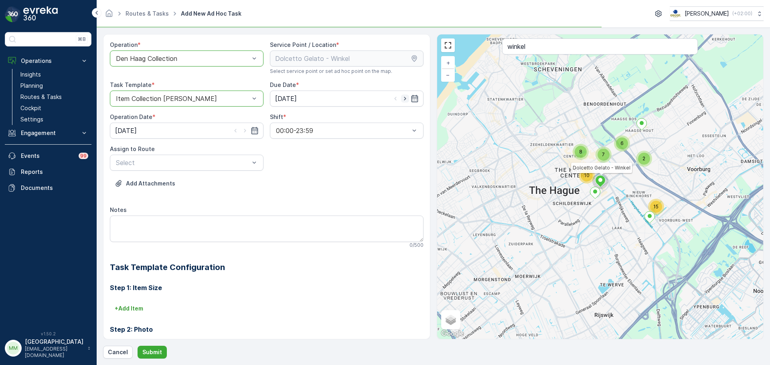
click at [401, 99] on icon "button" at bounding box center [405, 99] width 8 height 8
type input "[DATE]"
click at [242, 133] on icon "button" at bounding box center [245, 131] width 8 height 8
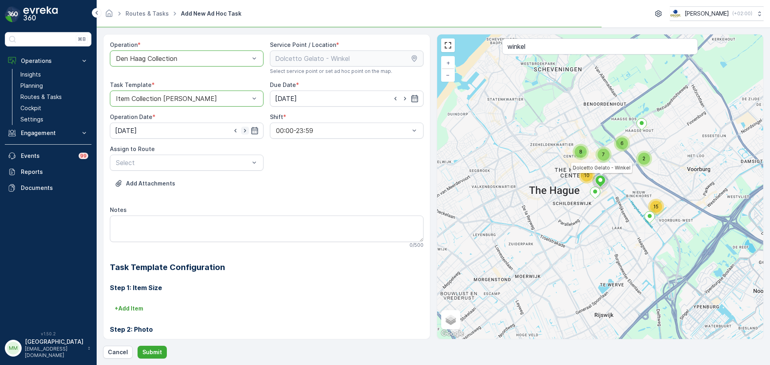
type input "[DATE]"
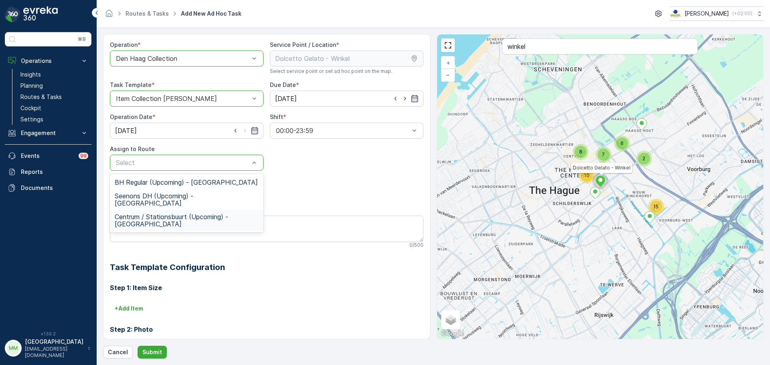
click at [174, 215] on span "Centrum / Stationsbuurt (Upcoming) - Den Haag" at bounding box center [187, 220] width 144 height 14
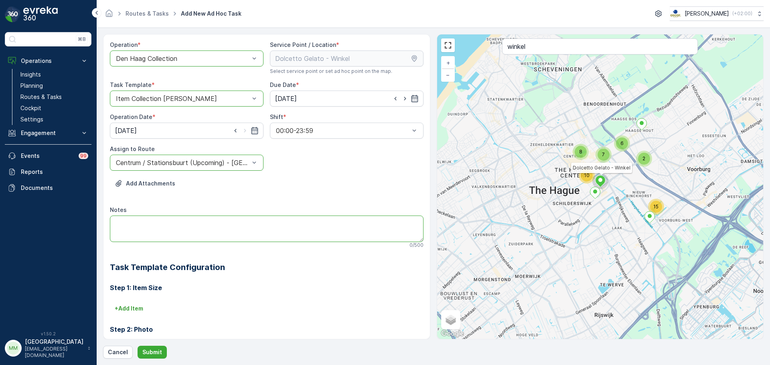
click at [145, 221] on textarea "Notes" at bounding box center [266, 229] width 313 height 26
type textarea "Graag brengen: 1x 240L PD container 3x 60L PD zakken"
click at [144, 356] on p "Submit" at bounding box center [152, 352] width 20 height 8
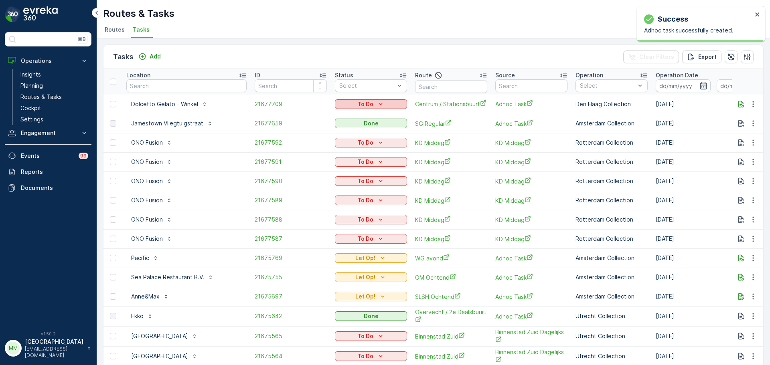
click at [357, 105] on p "To Do" at bounding box center [365, 104] width 16 height 8
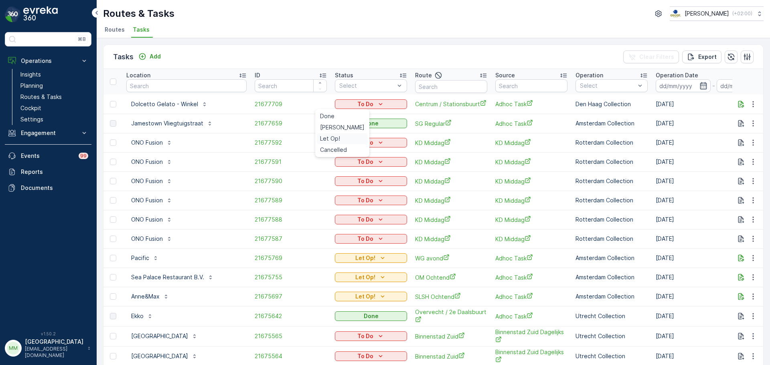
click at [344, 141] on div "Let Op!" at bounding box center [342, 138] width 51 height 11
click at [180, 85] on input "text" at bounding box center [186, 85] width 120 height 13
type input "vl"
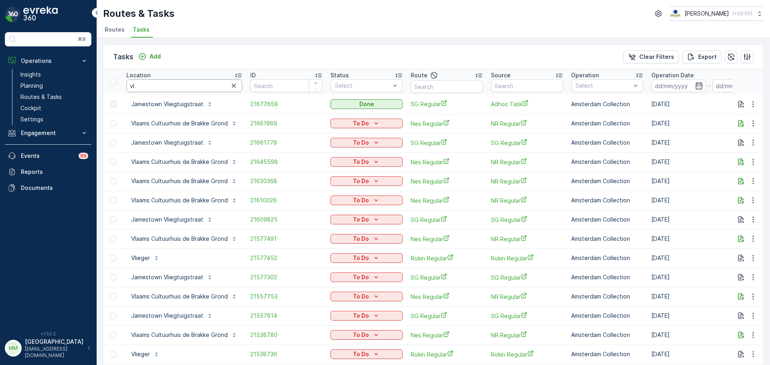
click at [164, 87] on input "vl" at bounding box center [184, 85] width 116 height 13
type input "vliegt"
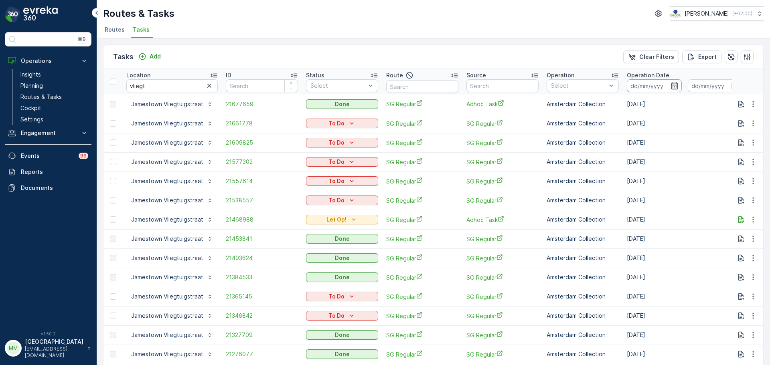
click at [646, 89] on input at bounding box center [653, 85] width 55 height 13
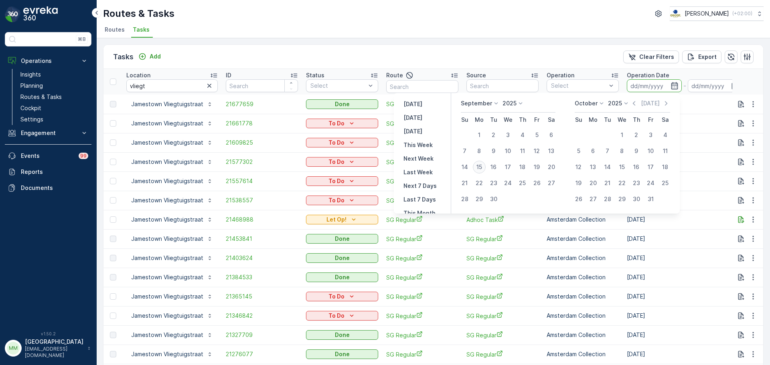
click at [482, 169] on div "15" at bounding box center [479, 167] width 13 height 13
type input "[DATE]"
click at [482, 169] on div "15" at bounding box center [479, 167] width 13 height 13
type input "[DATE]"
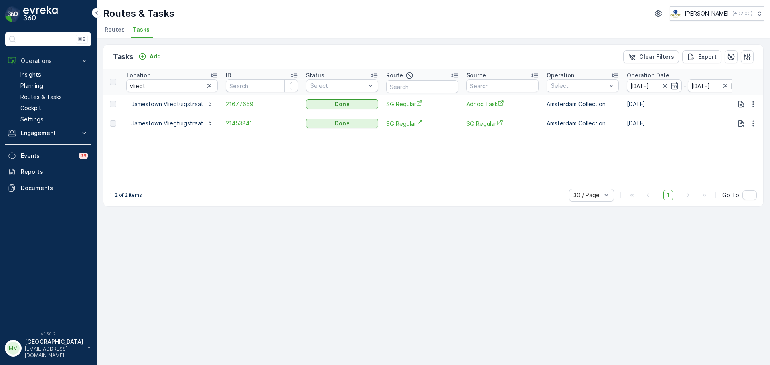
click at [233, 107] on span "21677659" at bounding box center [262, 104] width 72 height 8
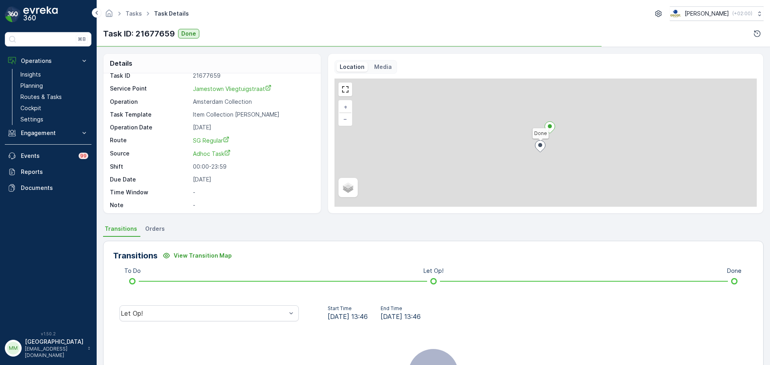
scroll to position [10, 0]
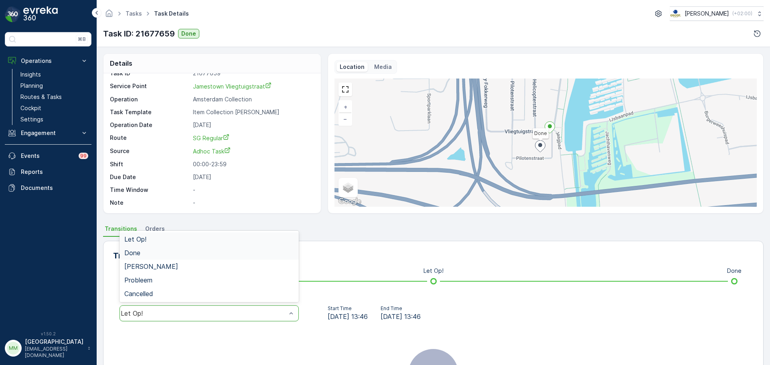
click at [163, 250] on div "Done" at bounding box center [209, 252] width 170 height 7
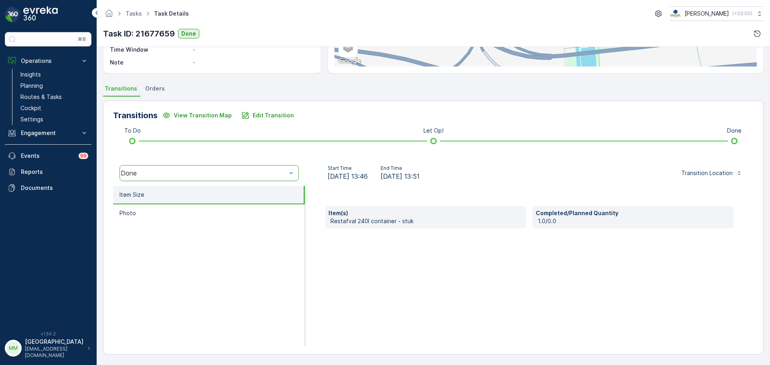
scroll to position [0, 0]
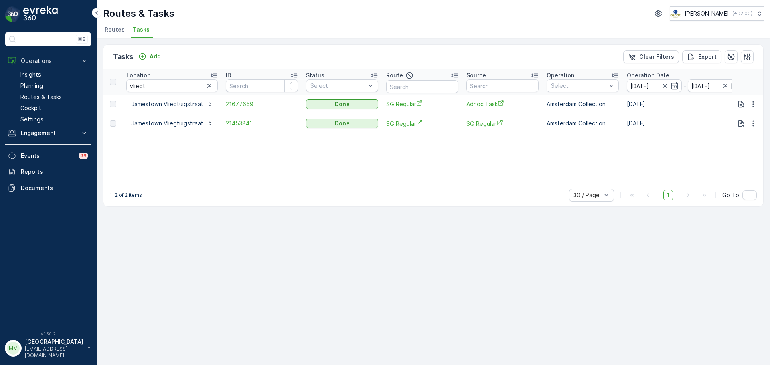
click at [238, 125] on span "21453841" at bounding box center [262, 123] width 72 height 8
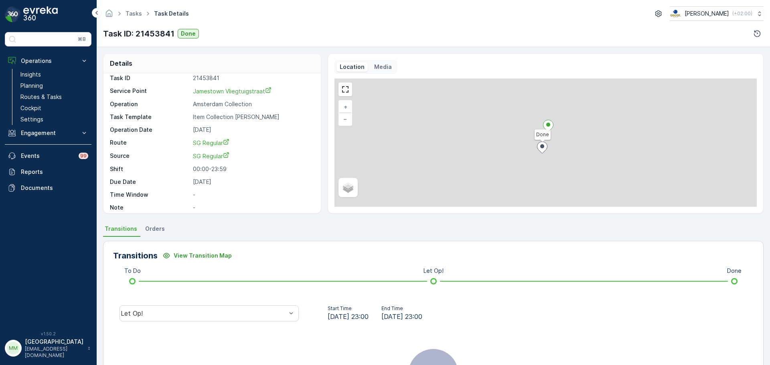
scroll to position [10, 0]
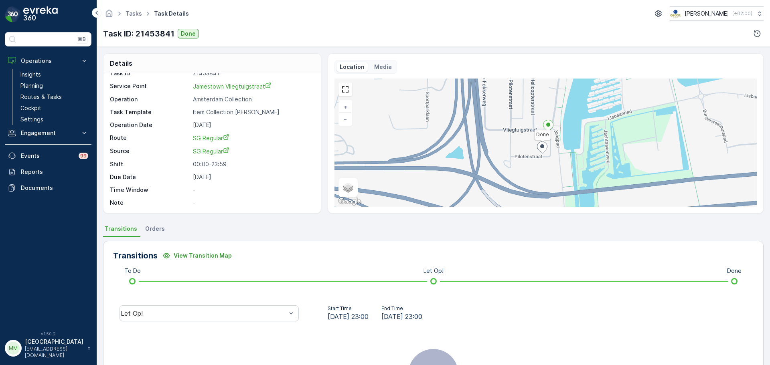
click at [240, 321] on div "Let Op!" at bounding box center [209, 314] width 192 height 26
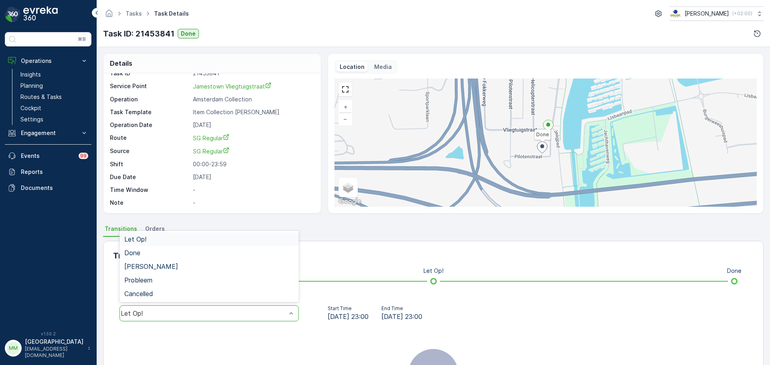
click at [192, 309] on div "Let Op!" at bounding box center [208, 313] width 179 height 16
click at [177, 259] on div "Done" at bounding box center [208, 253] width 179 height 14
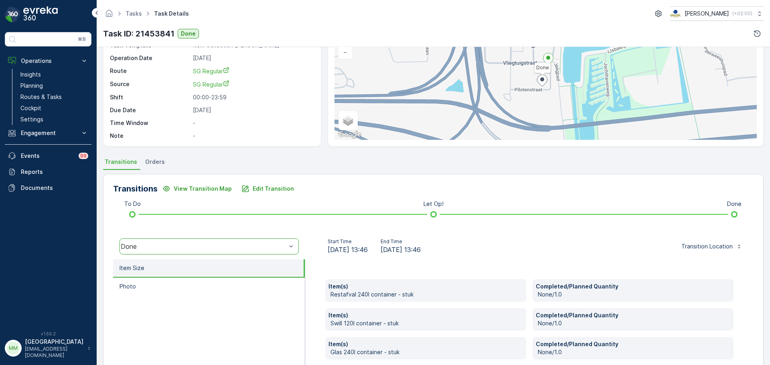
scroll to position [193, 0]
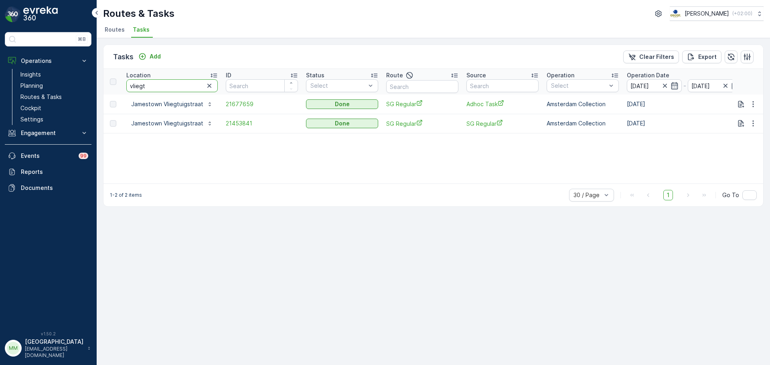
drag, startPoint x: 159, startPoint y: 89, endPoint x: 101, endPoint y: 89, distance: 58.5
click at [101, 89] on div "Tasks Add Clear Filters Export Location vliegt ID Status Select Route Source Op…" at bounding box center [433, 201] width 673 height 327
type input "piloten"
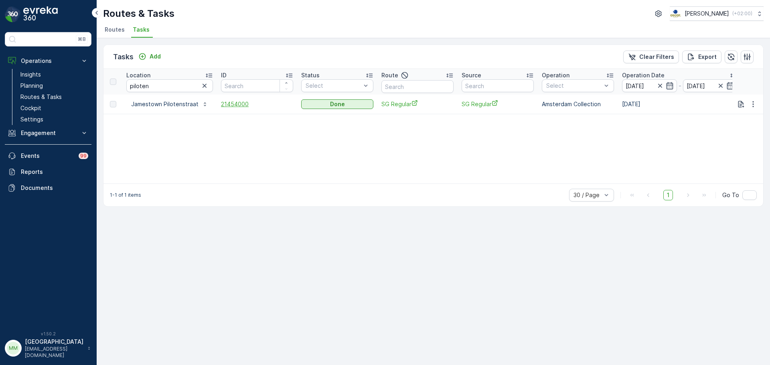
click at [238, 104] on span "21454000" at bounding box center [257, 104] width 72 height 8
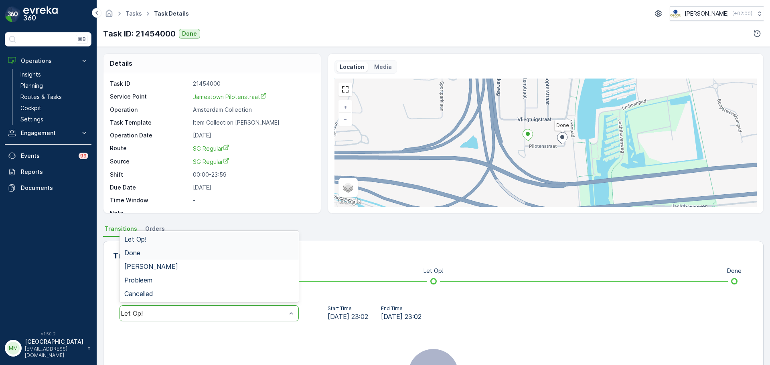
click at [159, 254] on div "Done" at bounding box center [209, 252] width 170 height 7
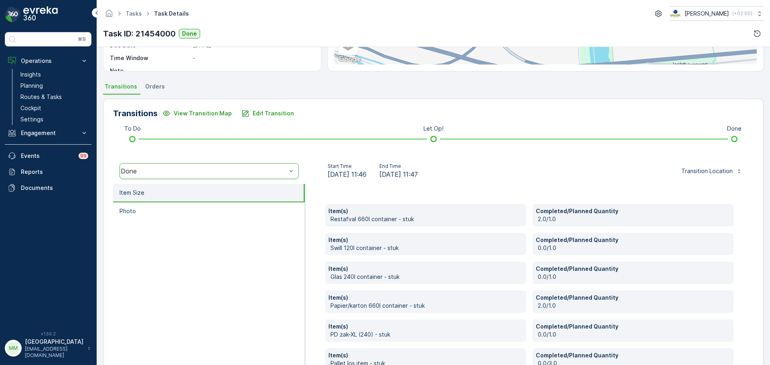
scroll to position [160, 0]
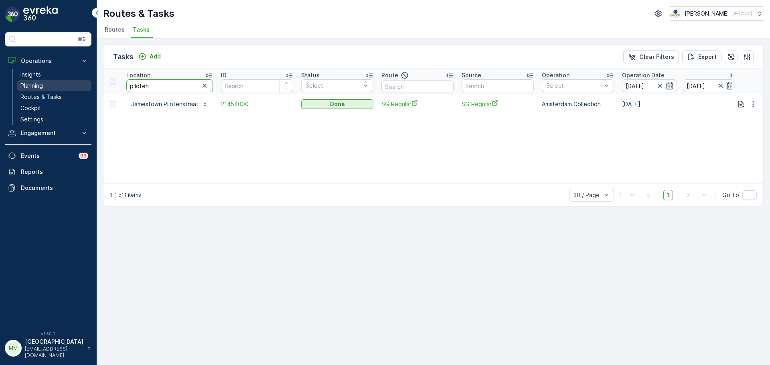
drag, startPoint x: 171, startPoint y: 87, endPoint x: 89, endPoint y: 85, distance: 81.8
click at [89, 85] on div "⌘B Operations Insights Planning Routes & Tasks Cockpit Settings Engagement Insi…" at bounding box center [385, 182] width 770 height 365
type input "vlieg"
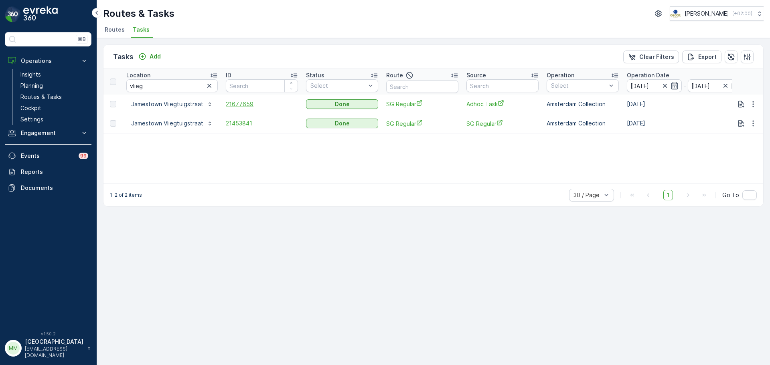
click at [249, 105] on span "21677659" at bounding box center [262, 104] width 72 height 8
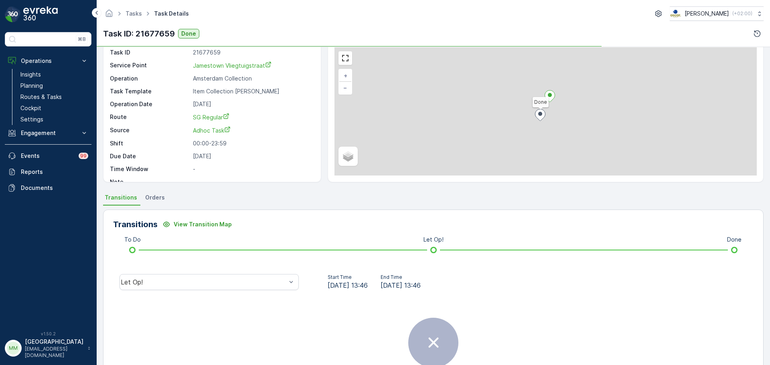
scroll to position [40, 0]
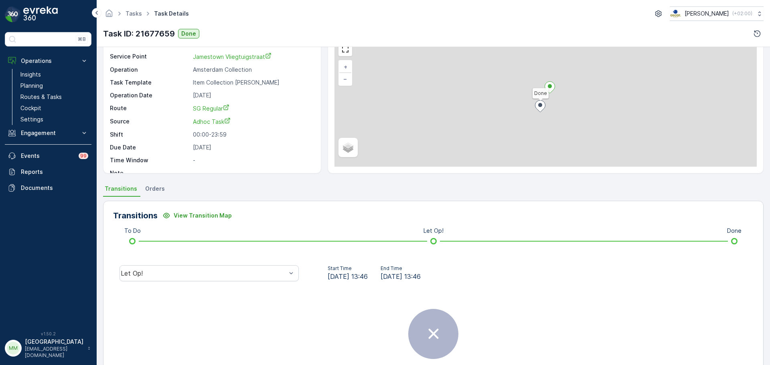
click at [188, 281] on div "Let Op!" at bounding box center [209, 274] width 192 height 26
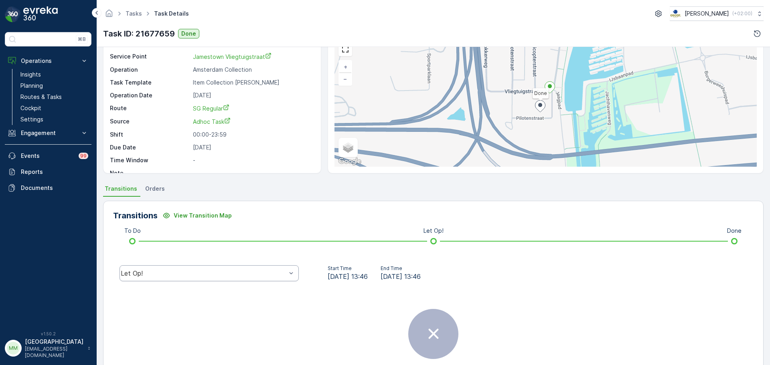
click at [148, 268] on div "Let Op!" at bounding box center [208, 273] width 179 height 16
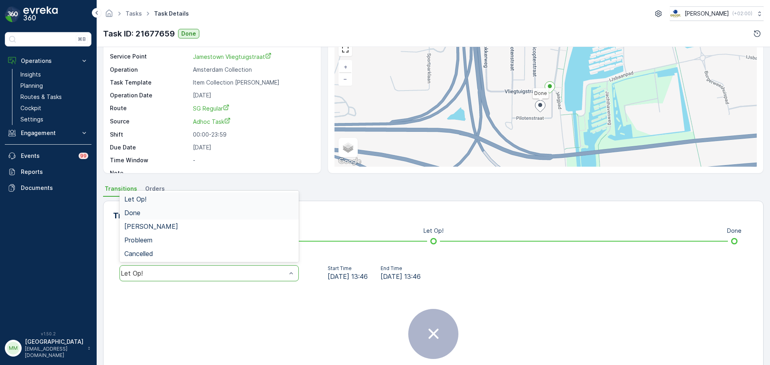
click at [143, 215] on div "Done" at bounding box center [209, 212] width 170 height 7
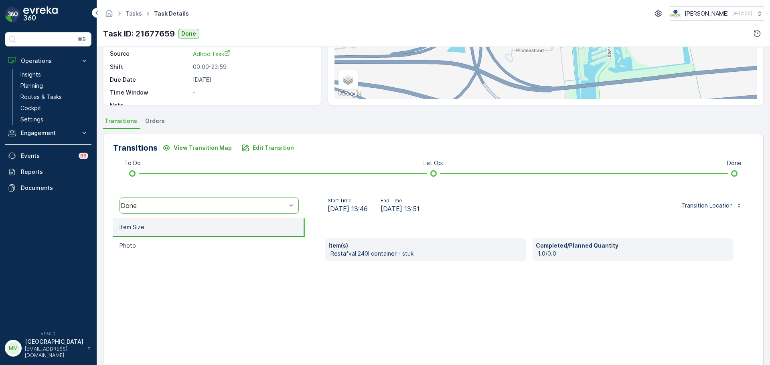
scroll to position [140, 0]
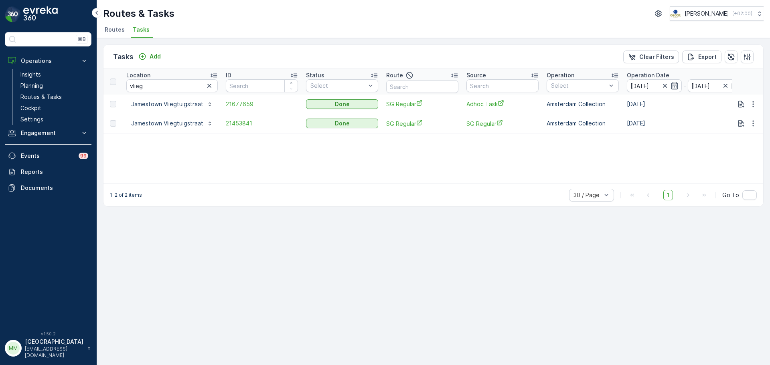
click at [232, 130] on td "21453841" at bounding box center [262, 123] width 80 height 19
click at [232, 127] on span "21453841" at bounding box center [262, 123] width 72 height 8
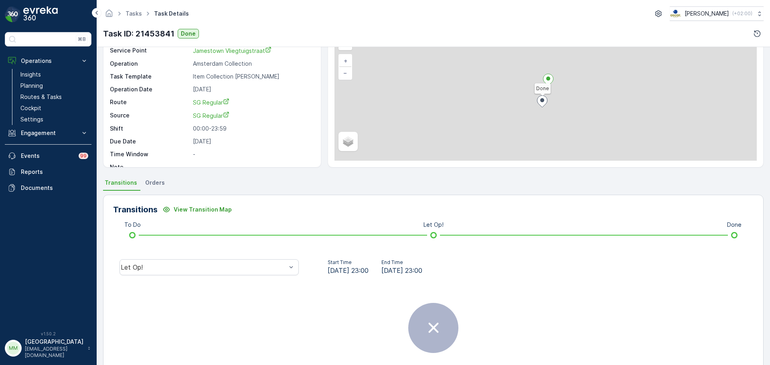
scroll to position [100, 0]
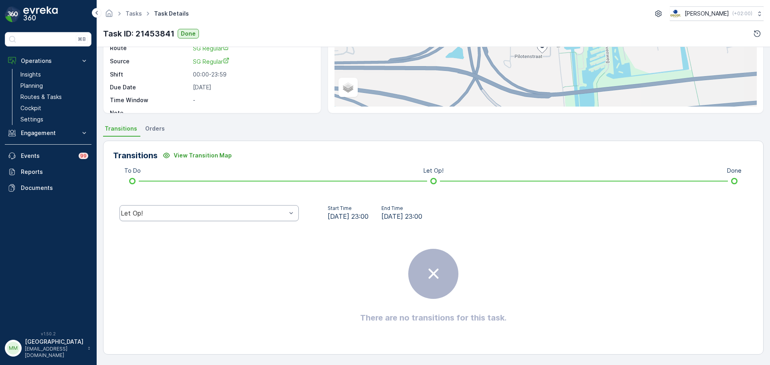
click at [150, 208] on div "Let Op!" at bounding box center [208, 213] width 179 height 16
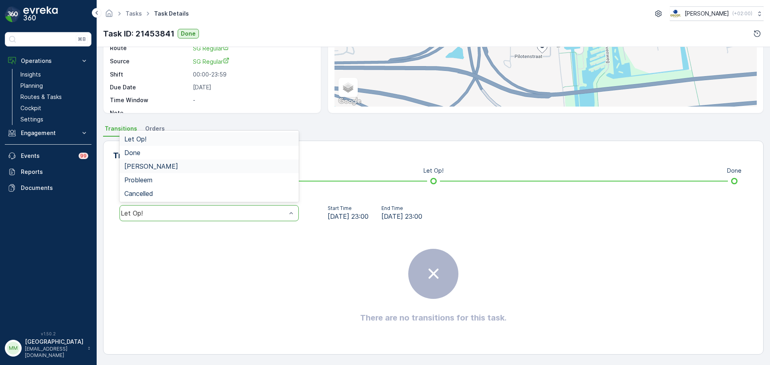
click at [152, 160] on div "Geen Afval" at bounding box center [208, 167] width 179 height 14
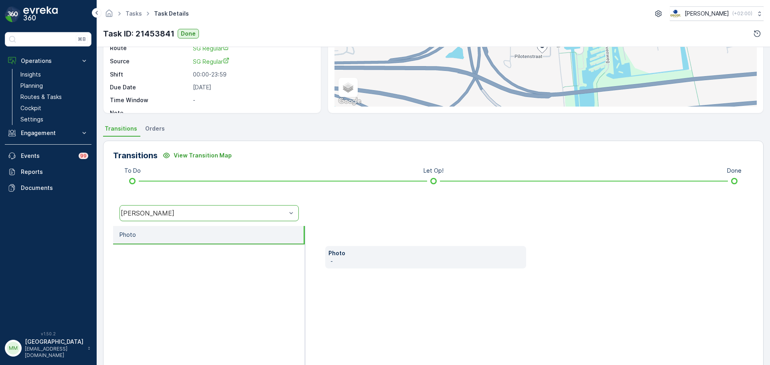
click at [166, 227] on li "Photo" at bounding box center [209, 235] width 192 height 18
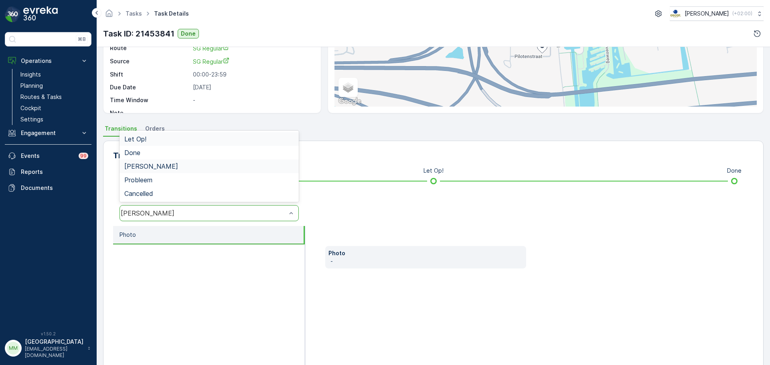
click at [162, 210] on div "Geen Afval" at bounding box center [204, 213] width 166 height 7
click at [142, 157] on div "Done" at bounding box center [208, 153] width 179 height 14
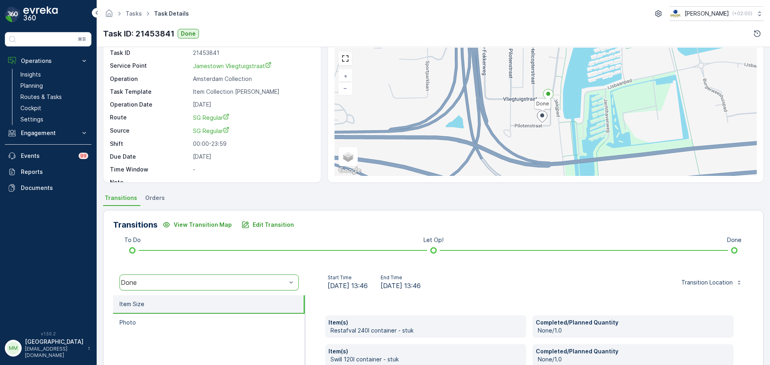
scroll to position [0, 0]
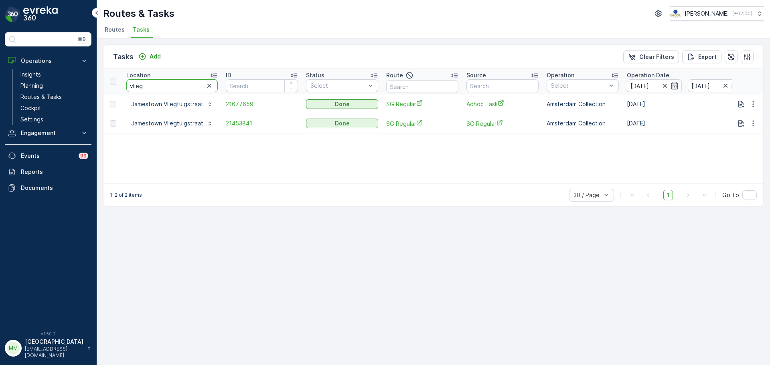
drag, startPoint x: 162, startPoint y: 88, endPoint x: 122, endPoint y: 90, distance: 39.7
click at [122, 90] on tr "Location vlieg ID Status Select Route Source Operation Select Operation Date 15…" at bounding box center [731, 82] width 1256 height 26
type input "milieu"
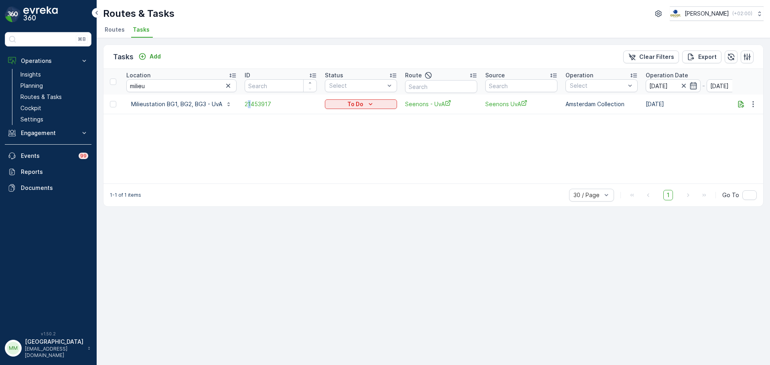
click at [249, 110] on td "21453917" at bounding box center [280, 104] width 80 height 19
click at [253, 107] on span "21453917" at bounding box center [280, 104] width 72 height 8
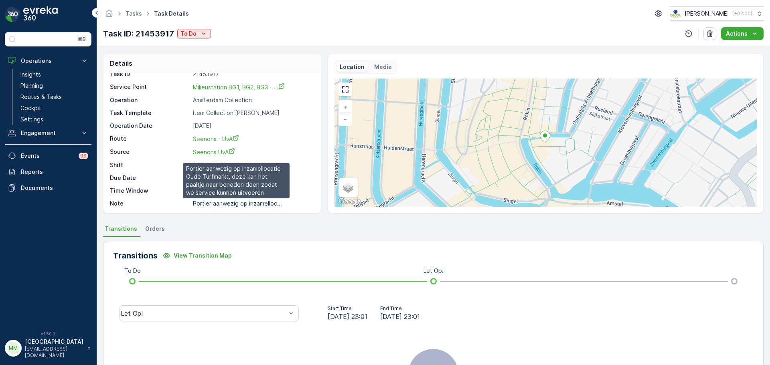
scroll to position [10, 0]
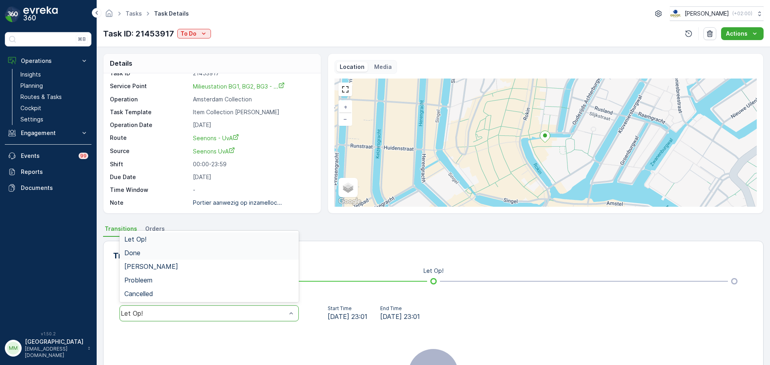
click at [169, 256] on div "Done" at bounding box center [209, 252] width 170 height 7
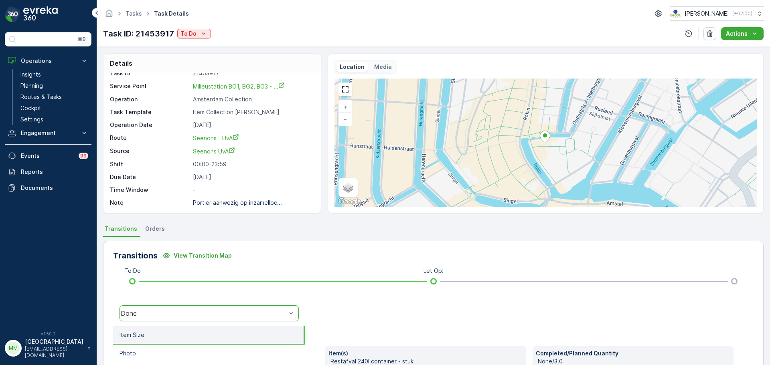
scroll to position [164, 0]
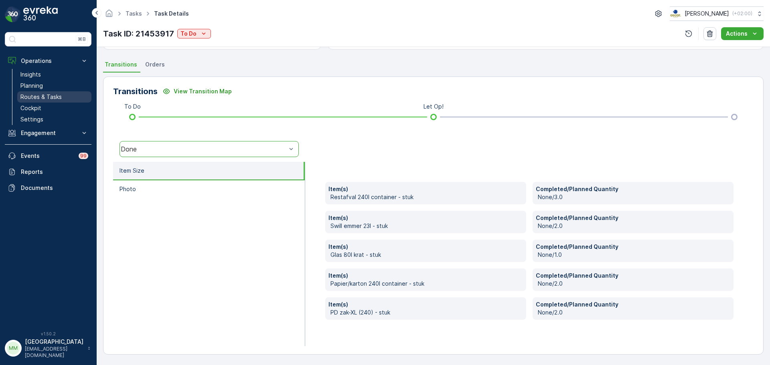
click at [51, 101] on link "Routes & Tasks" at bounding box center [54, 96] width 74 height 11
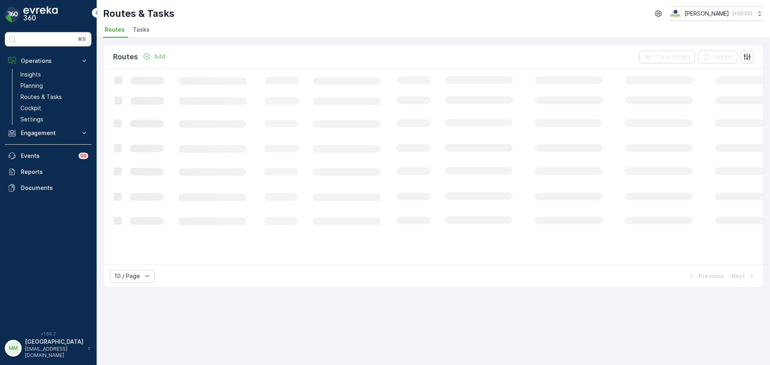
click at [131, 33] on li "Tasks" at bounding box center [142, 31] width 22 height 14
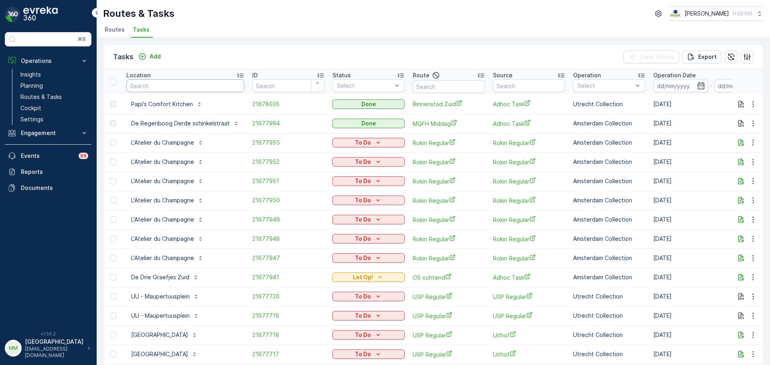
click at [198, 90] on input "text" at bounding box center [185, 85] width 118 height 13
type input "under arm"
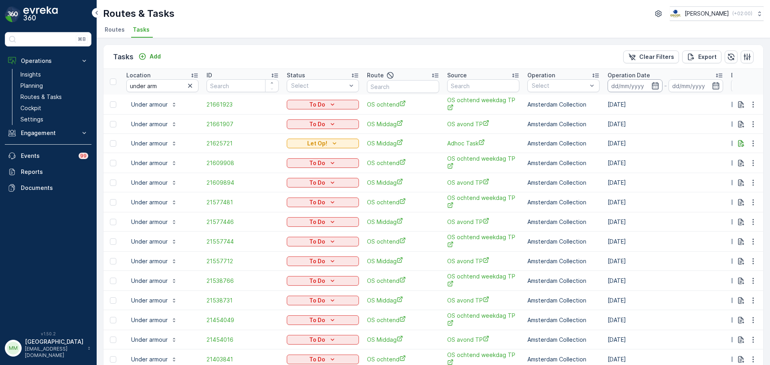
click at [640, 85] on input at bounding box center [634, 85] width 55 height 13
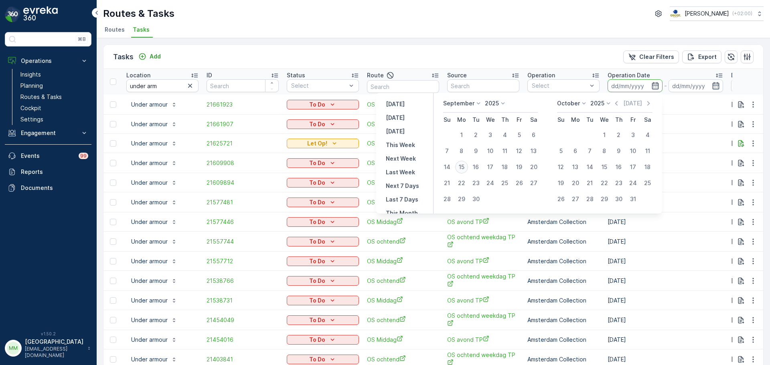
click at [456, 168] on div "15" at bounding box center [461, 167] width 13 height 13
type input "[DATE]"
click at [464, 171] on div "15" at bounding box center [461, 167] width 13 height 13
type input "[DATE]"
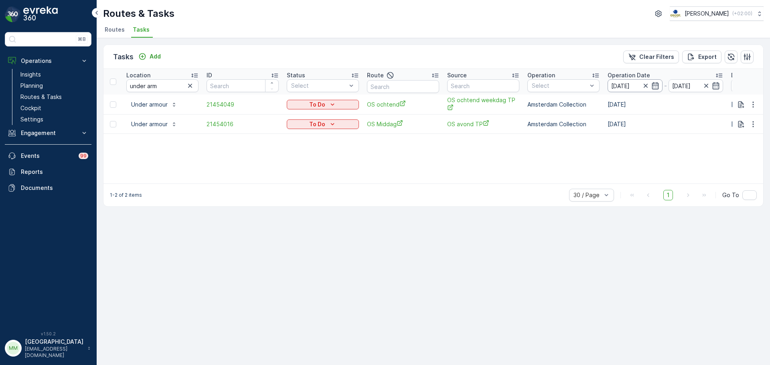
click at [623, 85] on input "[DATE]" at bounding box center [634, 85] width 55 height 13
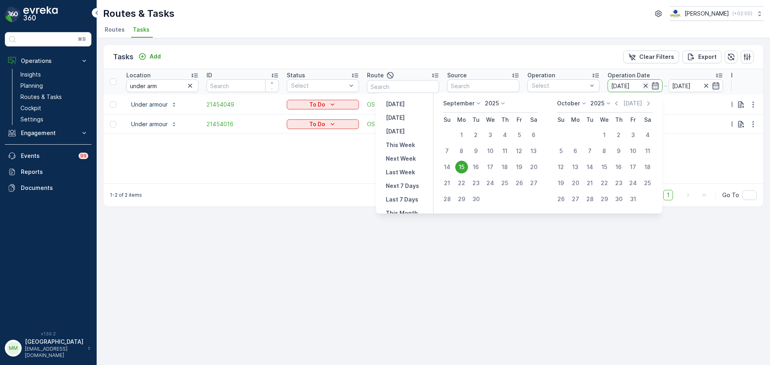
click at [643, 89] on icon "button" at bounding box center [645, 86] width 8 height 8
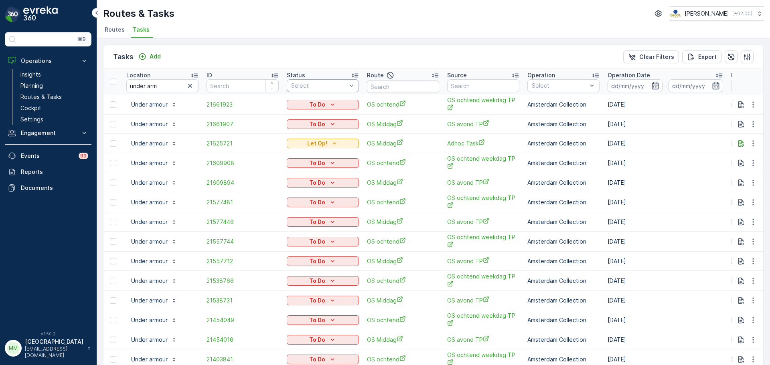
click at [317, 91] on div "Select" at bounding box center [323, 85] width 72 height 13
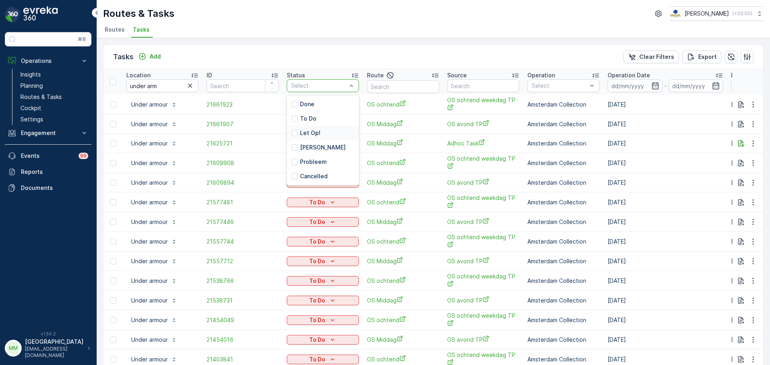
click at [311, 137] on div "Let Op!" at bounding box center [323, 133] width 72 height 14
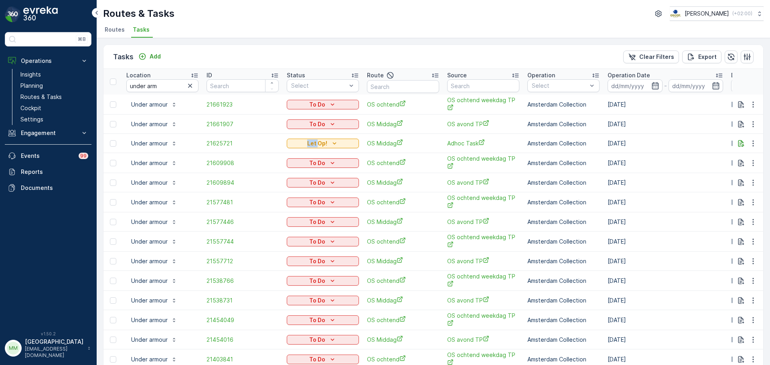
click at [311, 138] on div "Let Op!" at bounding box center [323, 143] width 72 height 11
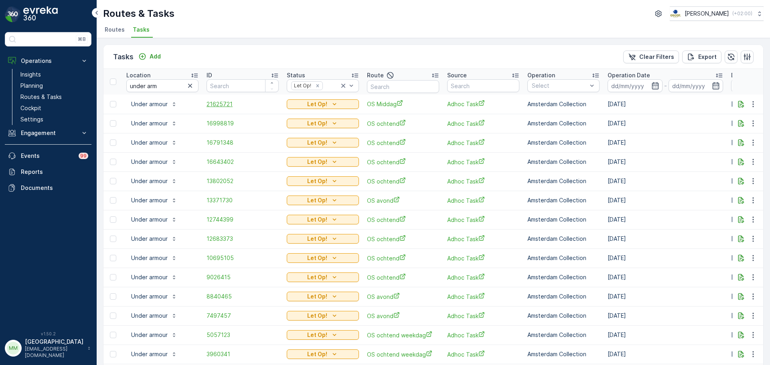
click at [219, 106] on span "21625721" at bounding box center [242, 104] width 72 height 8
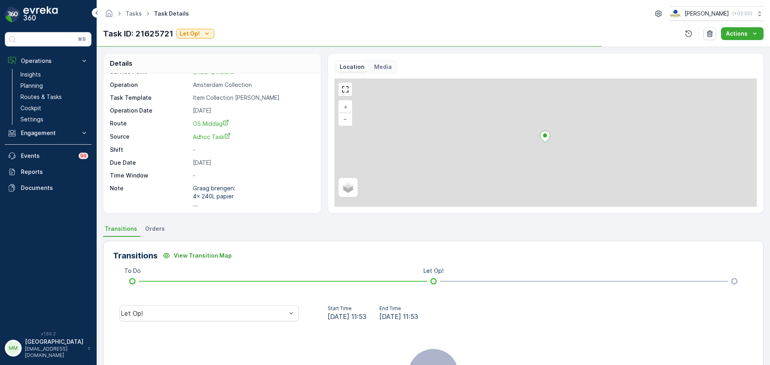
scroll to position [26, 0]
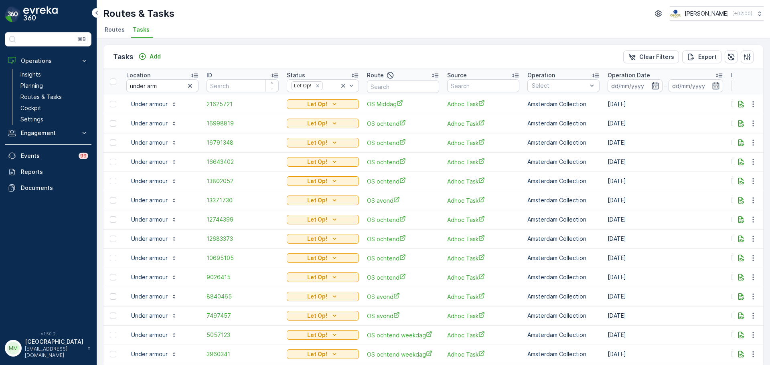
click at [752, 110] on td at bounding box center [747, 104] width 31 height 19
click at [751, 106] on icon "button" at bounding box center [753, 104] width 8 height 8
click at [739, 139] on span "Change Route" at bounding box center [732, 139] width 39 height 8
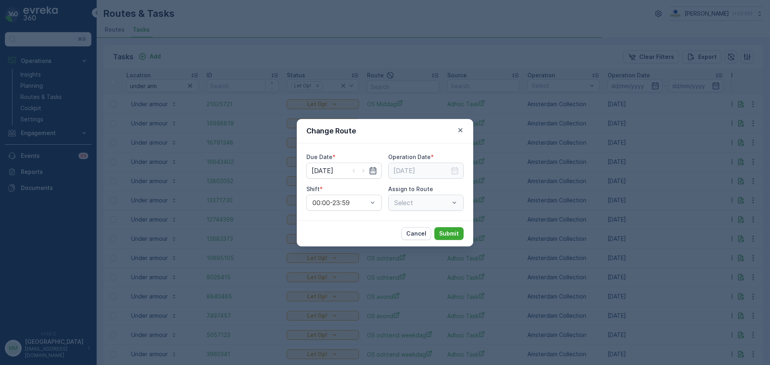
type input "12.09.2025"
click at [335, 178] on input "12.09.2025" at bounding box center [343, 171] width 75 height 16
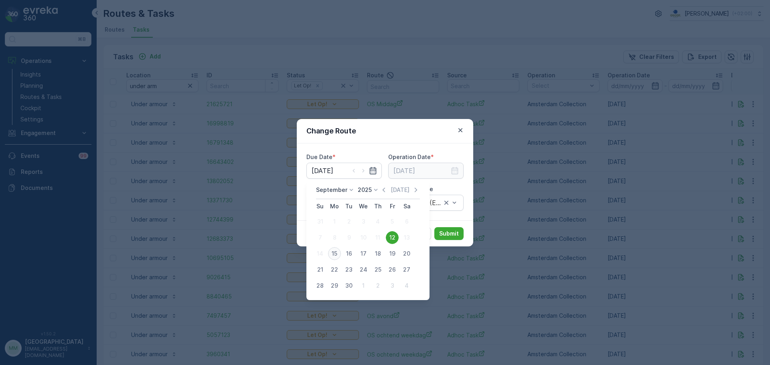
click at [336, 256] on div "15" at bounding box center [334, 253] width 13 height 13
type input "[DATE]"
click at [336, 256] on div "Change Route Due Date * 15.09.2025 Operation Date * Shift * 00:00-23:59 Assign …" at bounding box center [385, 182] width 770 height 365
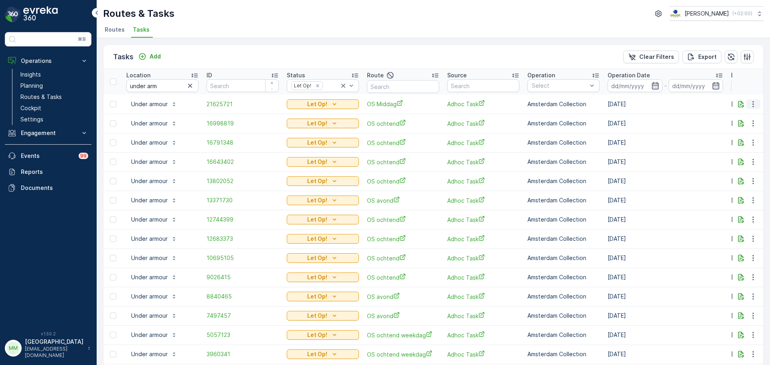
click at [750, 106] on icon "button" at bounding box center [753, 104] width 8 height 8
click at [734, 142] on span "Change Route" at bounding box center [732, 139] width 39 height 8
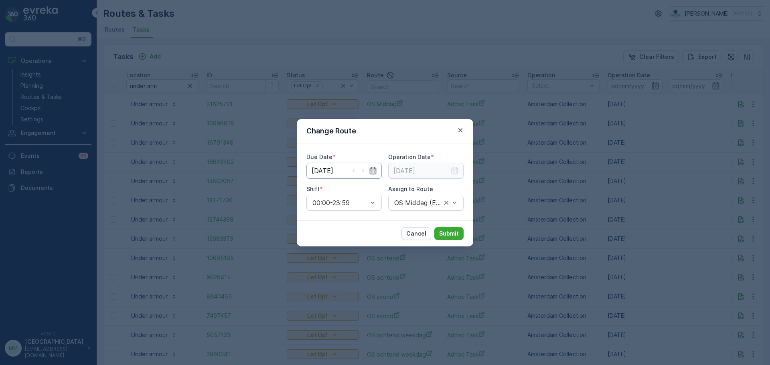
click at [321, 172] on input "12.09.2025" at bounding box center [343, 171] width 75 height 16
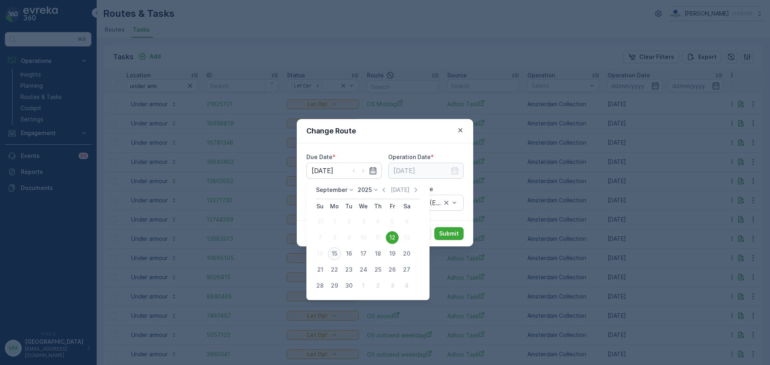
click at [333, 257] on div "15" at bounding box center [334, 253] width 13 height 13
type input "[DATE]"
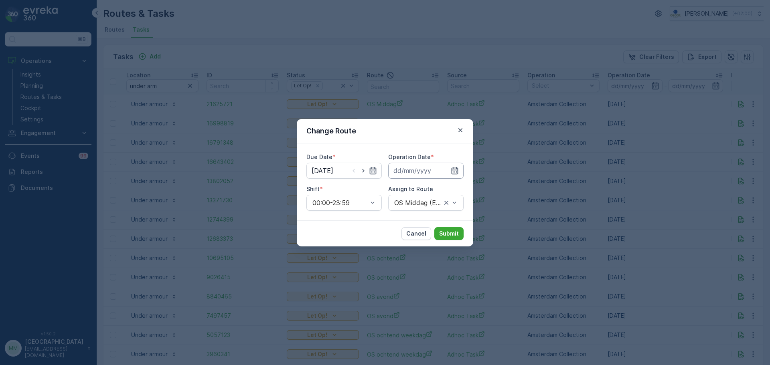
click at [415, 175] on input at bounding box center [425, 171] width 75 height 16
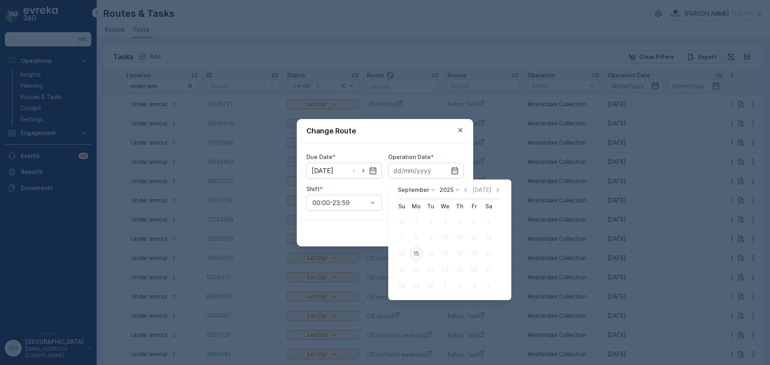
click at [414, 257] on div "15" at bounding box center [416, 253] width 13 height 13
type input "[DATE]"
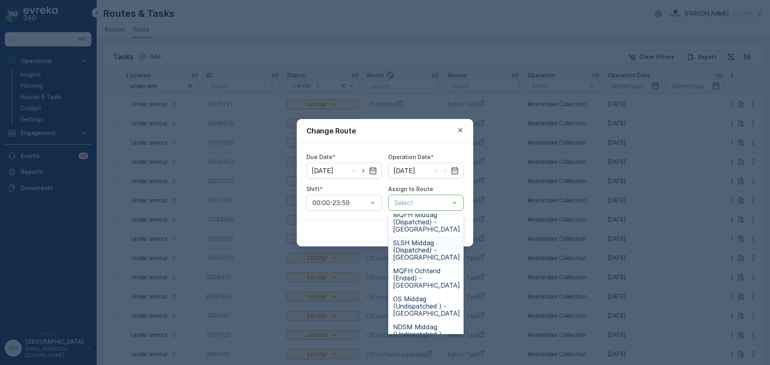
scroll to position [160, 0]
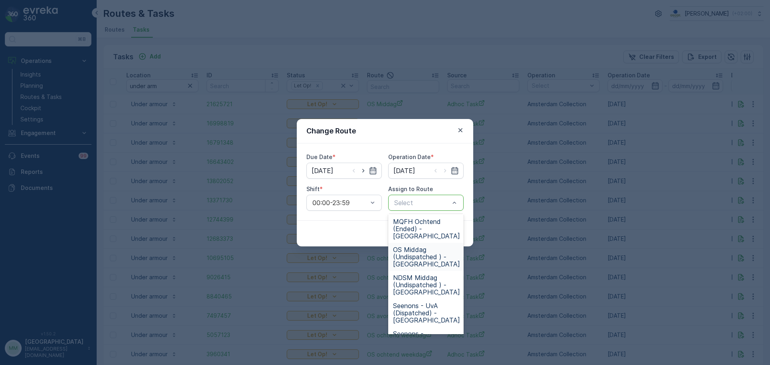
click at [430, 255] on span "OS Middag (Undispatched ) - Amsterdam" at bounding box center [426, 257] width 67 height 22
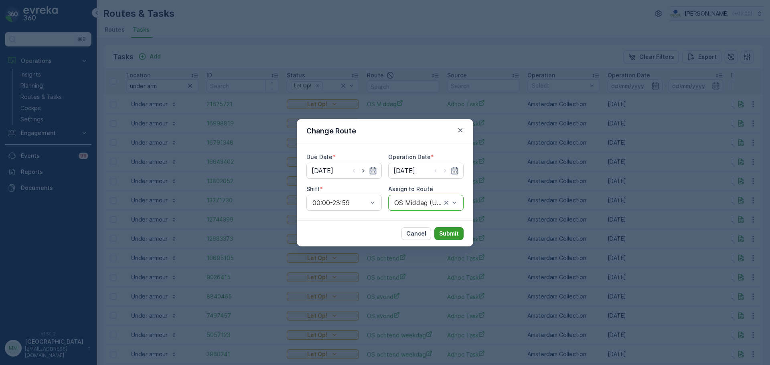
click at [451, 234] on p "Submit" at bounding box center [449, 234] width 20 height 8
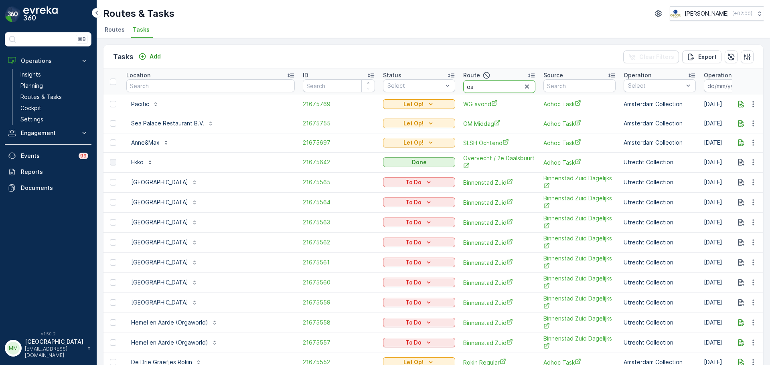
type input "os o"
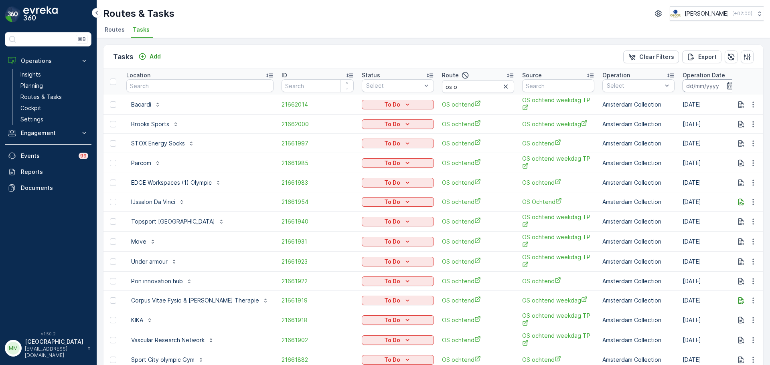
click at [683, 90] on input at bounding box center [709, 85] width 55 height 13
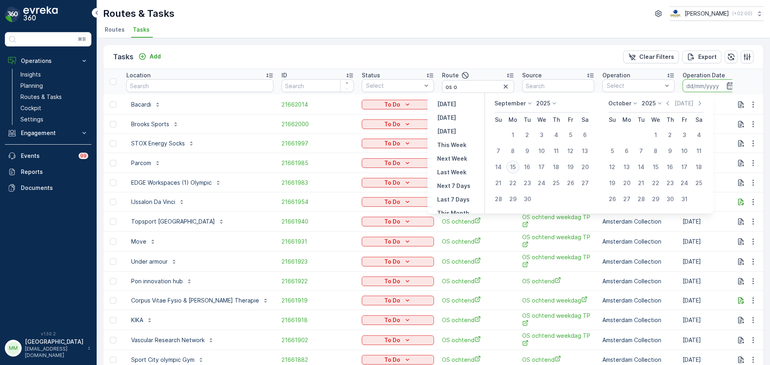
click at [514, 168] on div "15" at bounding box center [512, 167] width 13 height 13
type input "[DATE]"
click at [514, 168] on div "15" at bounding box center [512, 167] width 13 height 13
type input "[DATE]"
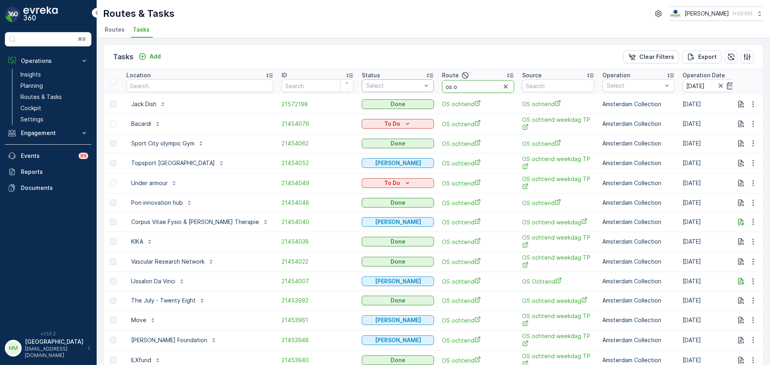
drag, startPoint x: 445, startPoint y: 88, endPoint x: 387, endPoint y: 82, distance: 58.0
click at [387, 82] on tr "Location ID Status Select Route os o Source Operation Select Operation Date 15.…" at bounding box center [758, 82] width 1311 height 26
type input "sg r"
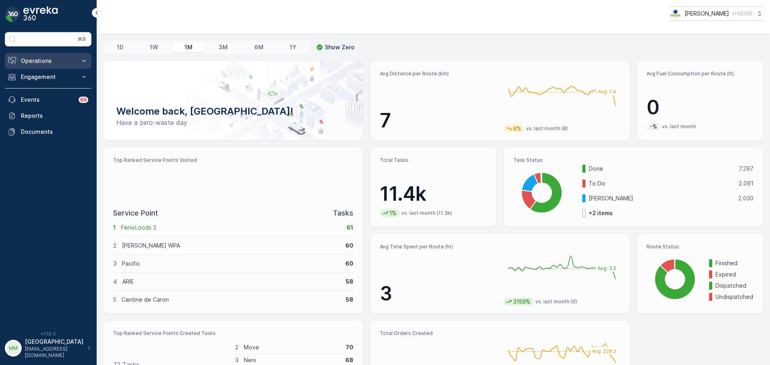
click at [50, 54] on button "Operations" at bounding box center [48, 61] width 87 height 16
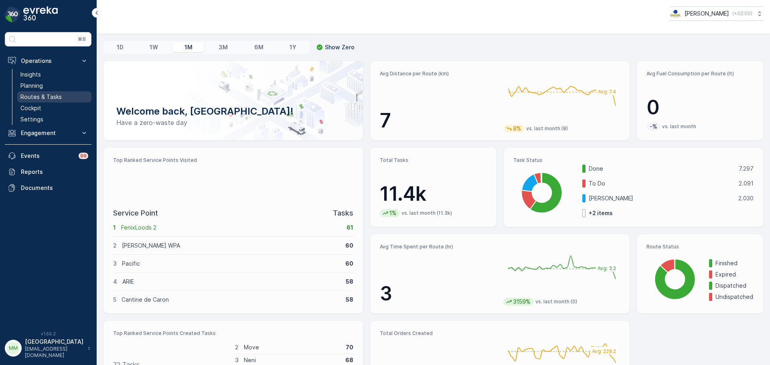
click at [37, 96] on p "Routes & Tasks" at bounding box center [40, 97] width 41 height 8
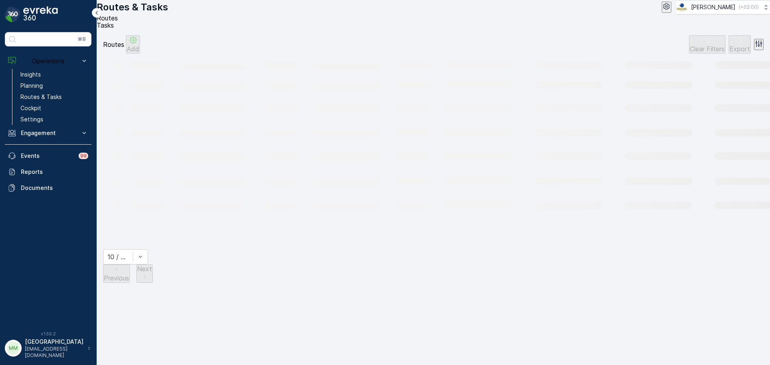
click at [114, 29] on span "Tasks" at bounding box center [105, 25] width 17 height 8
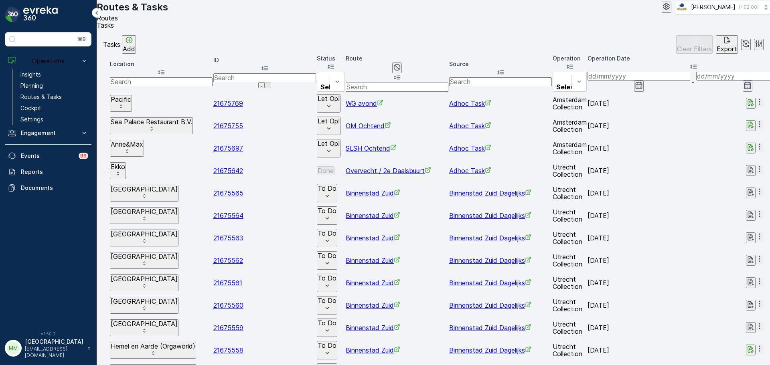
click at [448, 83] on input "text" at bounding box center [396, 87] width 103 height 9
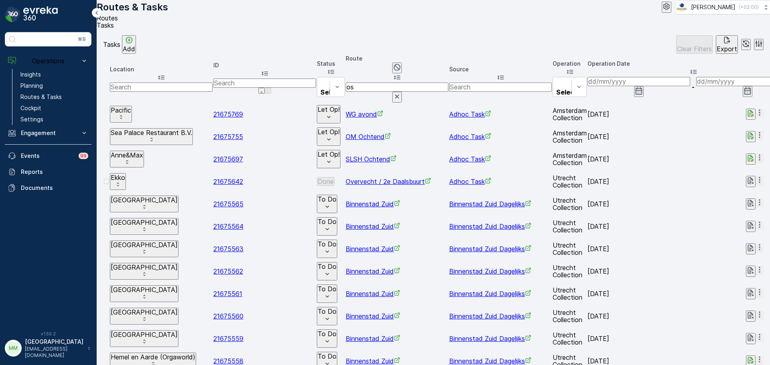
type input "os o"
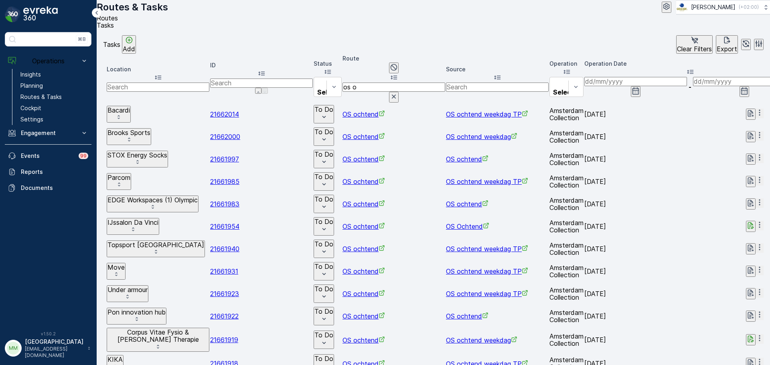
click at [670, 85] on input at bounding box center [635, 81] width 103 height 9
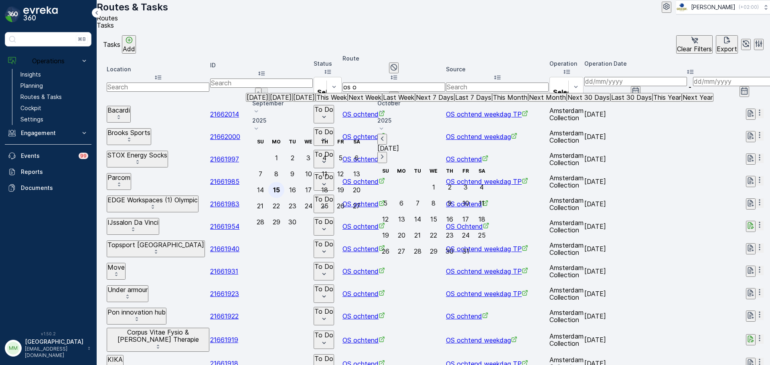
click at [280, 186] on div "15" at bounding box center [276, 189] width 7 height 7
type input "[DATE]"
click at [280, 186] on div "15" at bounding box center [276, 189] width 7 height 7
type input "[DATE]"
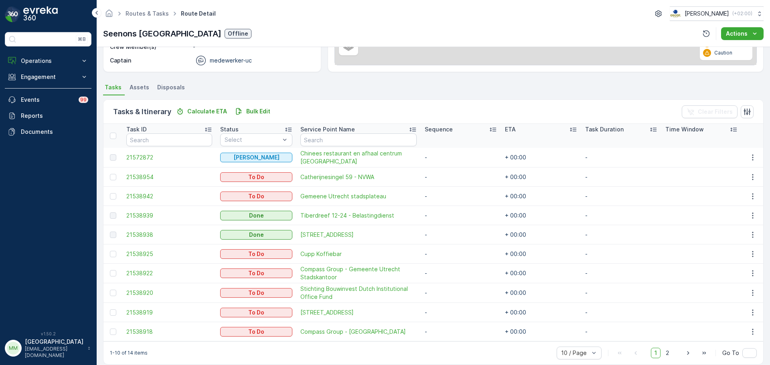
scroll to position [152, 0]
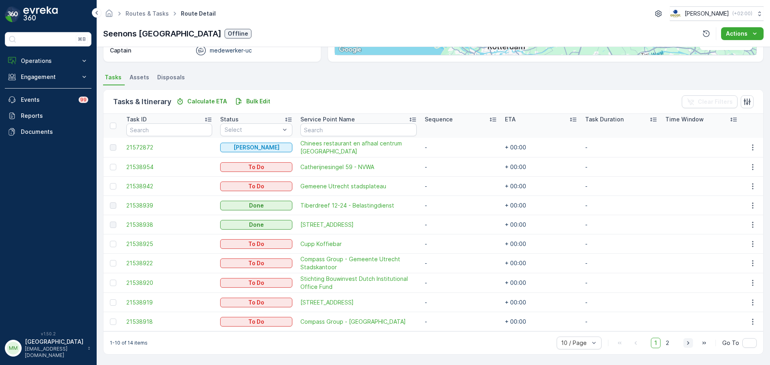
click at [686, 345] on icon "button" at bounding box center [688, 343] width 8 height 8
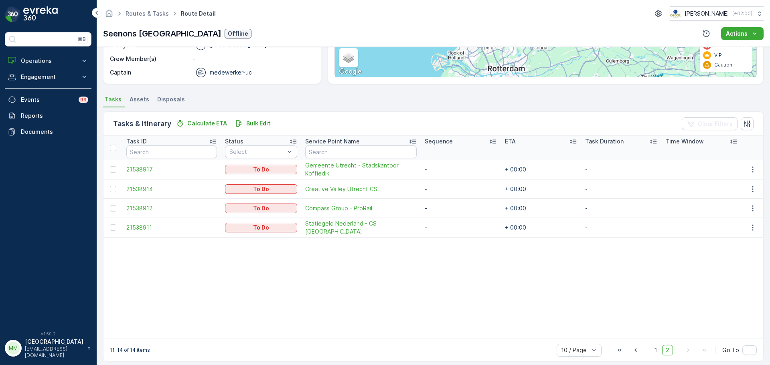
scroll to position [136, 0]
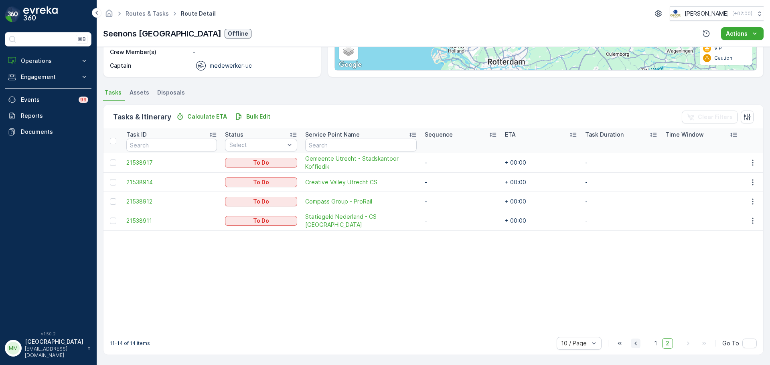
click at [636, 342] on icon "button" at bounding box center [635, 343] width 8 height 8
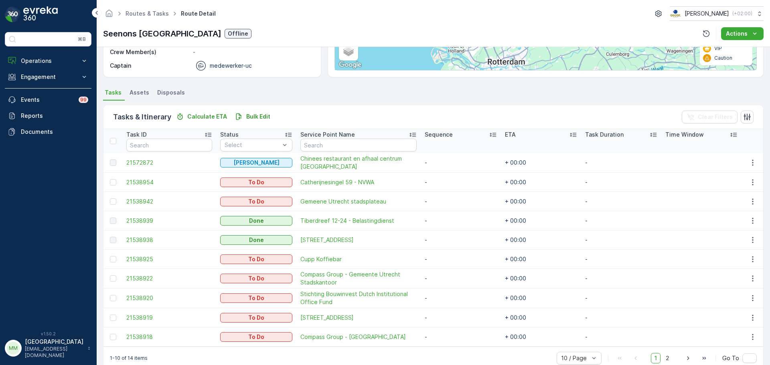
scroll to position [152, 0]
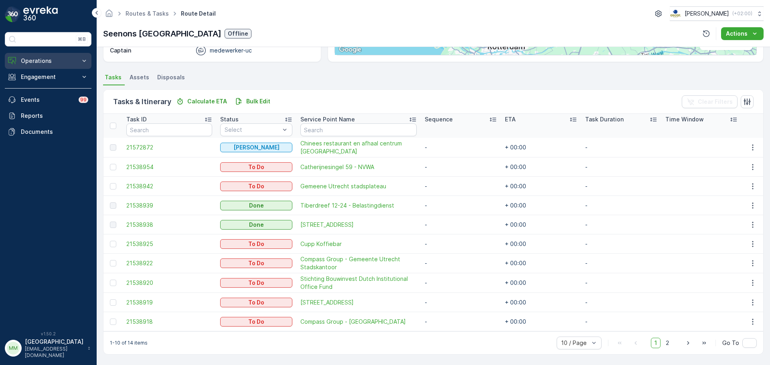
click at [25, 62] on p "Operations" at bounding box center [48, 61] width 55 height 8
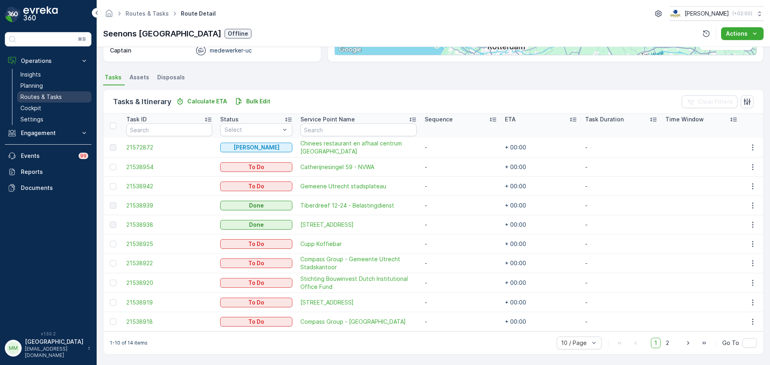
click at [51, 93] on p "Routes & Tasks" at bounding box center [40, 97] width 41 height 8
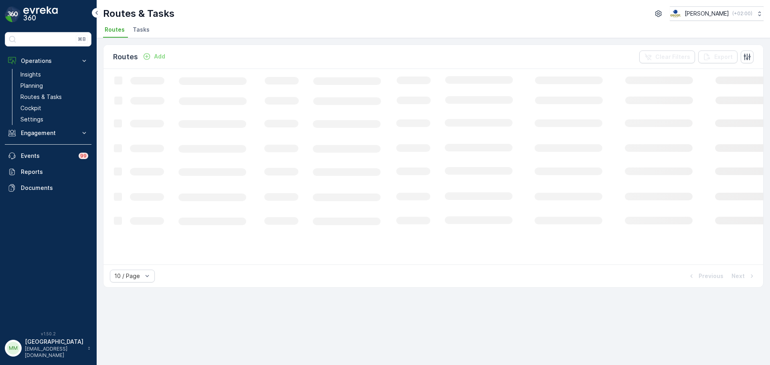
click at [139, 32] on span "Tasks" at bounding box center [141, 30] width 17 height 8
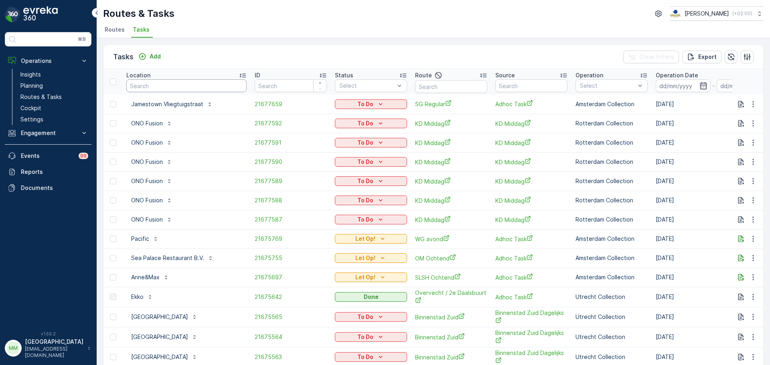
click at [163, 89] on input "text" at bounding box center [186, 85] width 120 height 13
type input "graefjes"
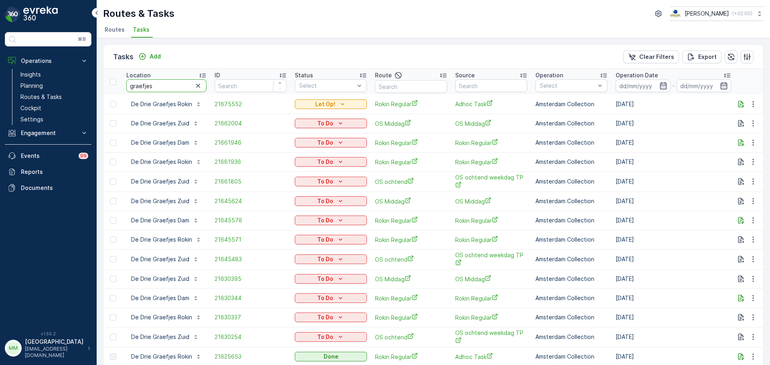
drag, startPoint x: 178, startPoint y: 89, endPoint x: 117, endPoint y: 83, distance: 61.5
click at [117, 83] on tr "Location graefjes ID Status Select Route Source Operation Select Operation Date…" at bounding box center [725, 82] width 1245 height 26
type input "cons"
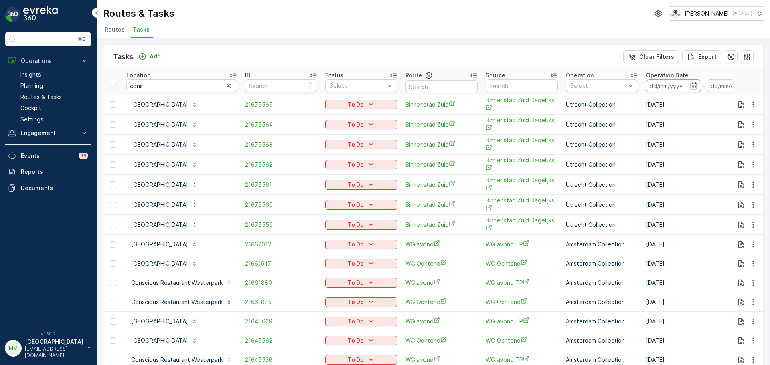
click at [654, 85] on input at bounding box center [673, 85] width 55 height 13
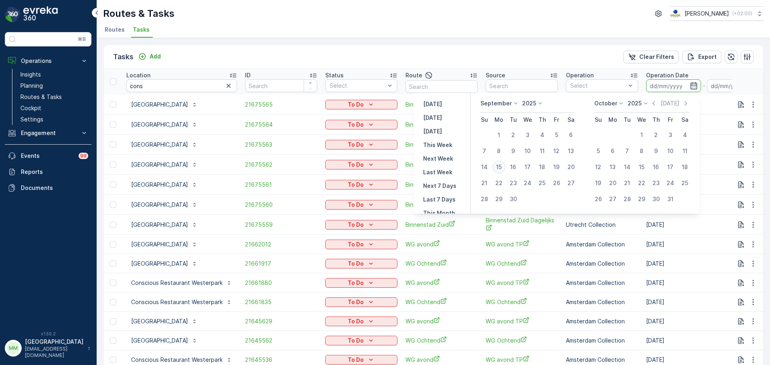
click at [501, 165] on div "15" at bounding box center [498, 167] width 13 height 13
type input "[DATE]"
click at [500, 165] on div "15" at bounding box center [498, 167] width 13 height 13
type input "[DATE]"
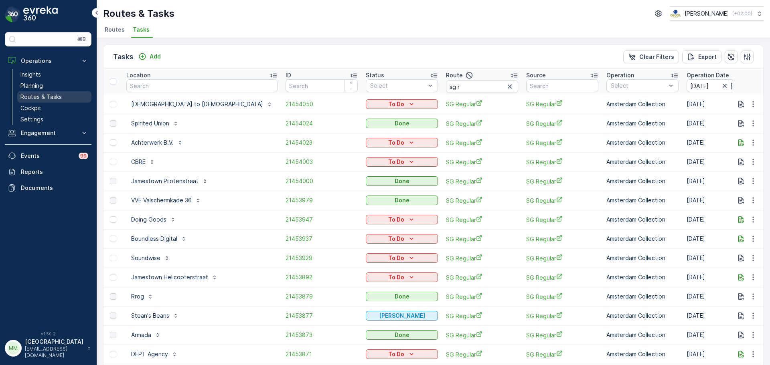
click at [44, 97] on p "Routes & Tasks" at bounding box center [40, 97] width 41 height 8
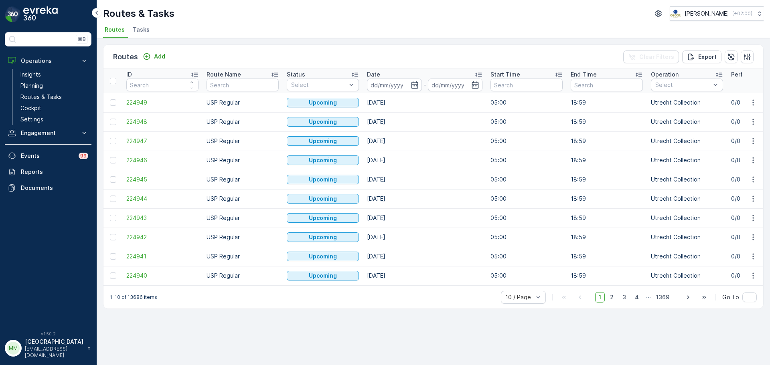
click at [142, 28] on span "Tasks" at bounding box center [141, 30] width 17 height 8
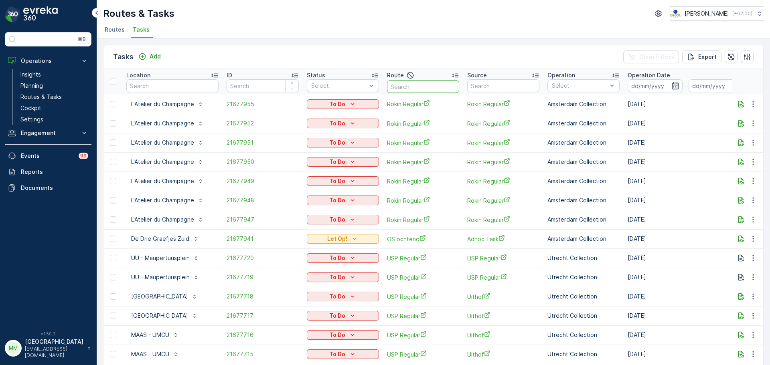
click at [430, 87] on input "text" at bounding box center [423, 86] width 72 height 13
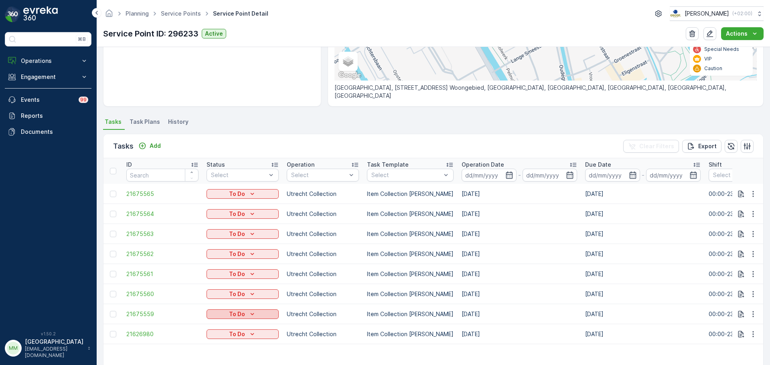
scroll to position [198, 0]
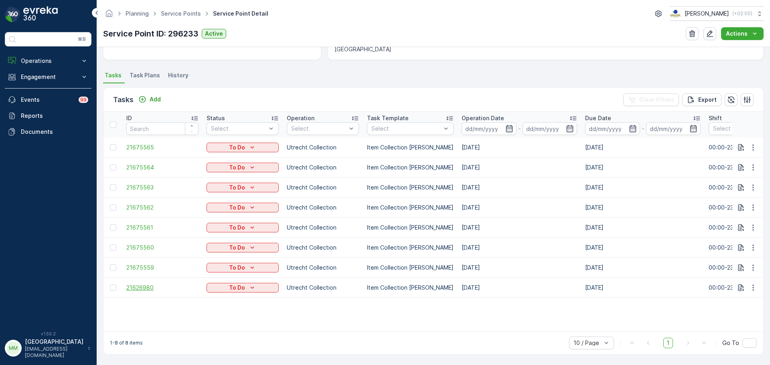
click at [150, 285] on span "21626980" at bounding box center [162, 288] width 72 height 8
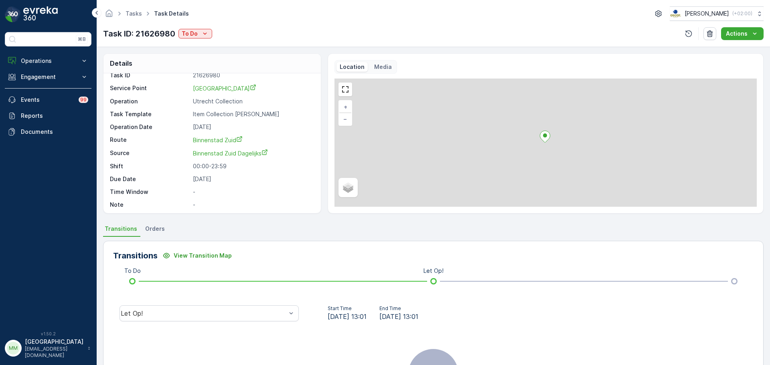
scroll to position [10, 0]
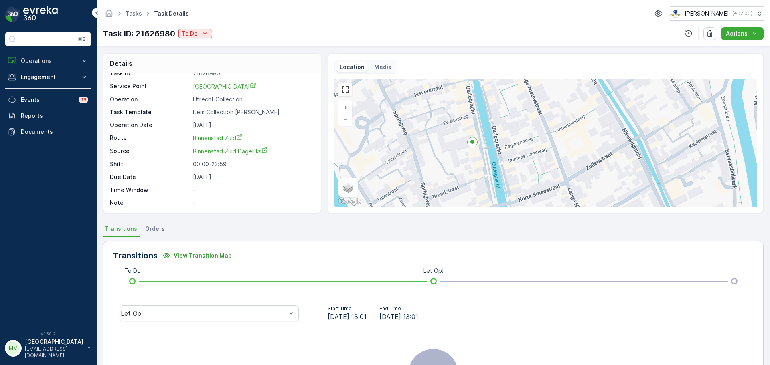
drag, startPoint x: 395, startPoint y: 141, endPoint x: 460, endPoint y: 127, distance: 66.0
click at [460, 127] on div "+ − Satellite Roadmap Terrain Hybrid Leaflet Keyboard shortcuts Map Data Map da…" at bounding box center [545, 143] width 422 height 128
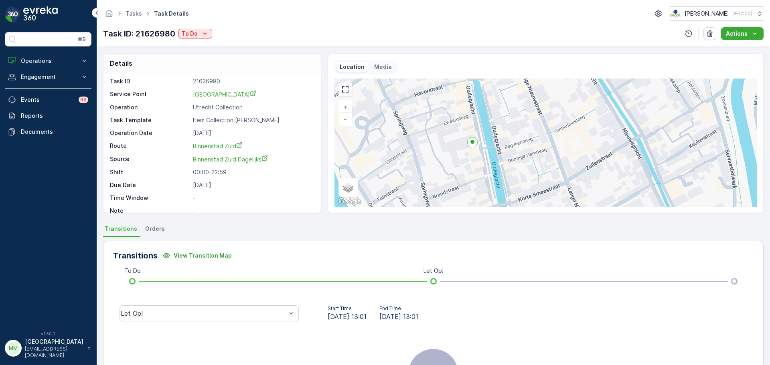
scroll to position [0, 0]
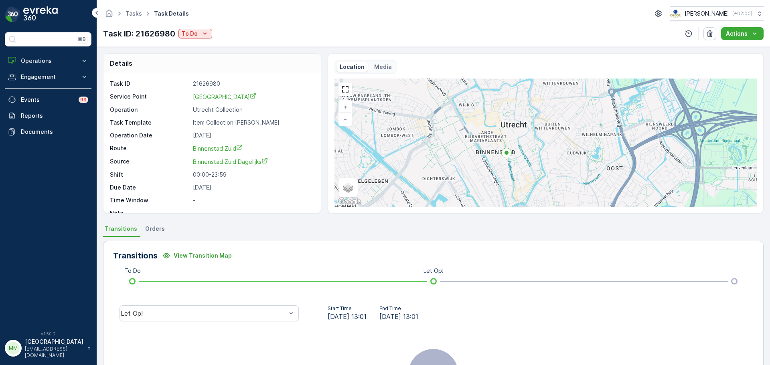
drag, startPoint x: 576, startPoint y: 121, endPoint x: 527, endPoint y: 148, distance: 55.8
click at [527, 148] on div "+ − Satellite Roadmap Terrain Hybrid Leaflet Keyboard shortcuts Map Data Map da…" at bounding box center [545, 143] width 422 height 128
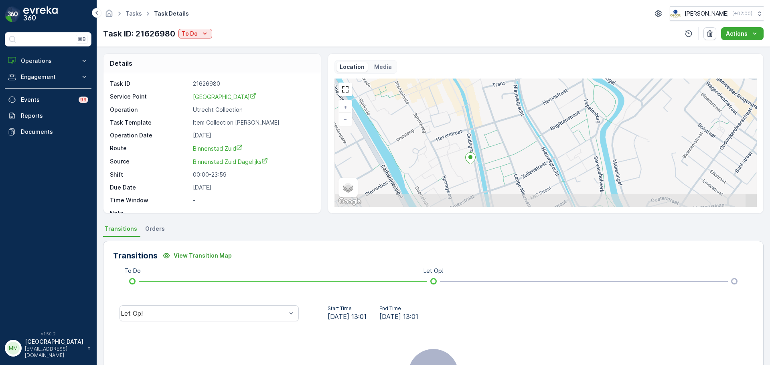
drag, startPoint x: 494, startPoint y: 168, endPoint x: 513, endPoint y: 125, distance: 46.3
click at [513, 125] on div "+ − Satellite Roadmap Terrain Hybrid Leaflet Keyboard shortcuts Map Data Map da…" at bounding box center [545, 143] width 422 height 128
